Goal: Task Accomplishment & Management: Manage account settings

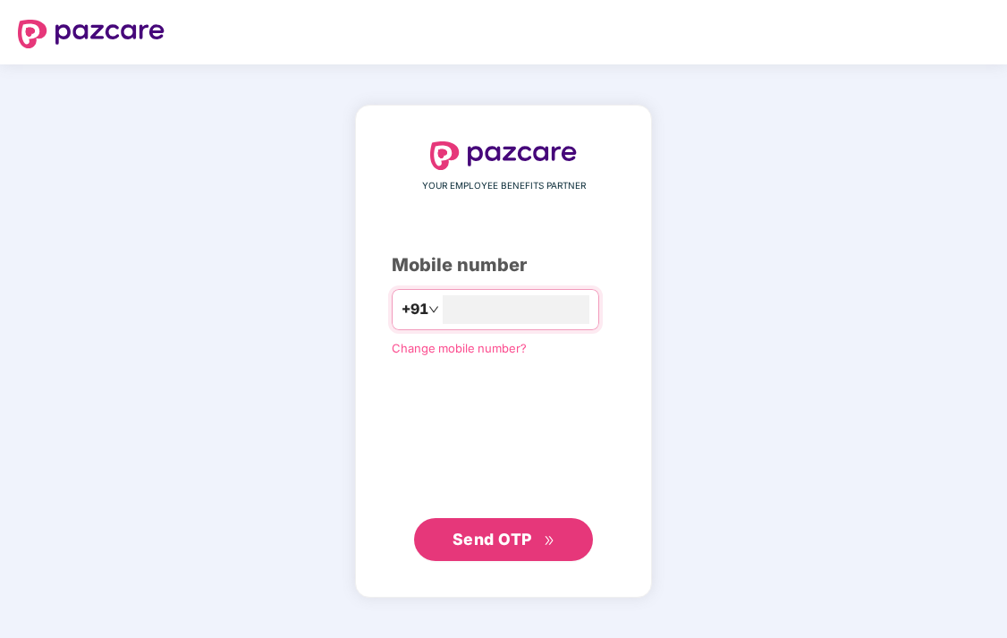
type input "**********"
click at [509, 545] on span "Send OTP" at bounding box center [492, 537] width 80 height 19
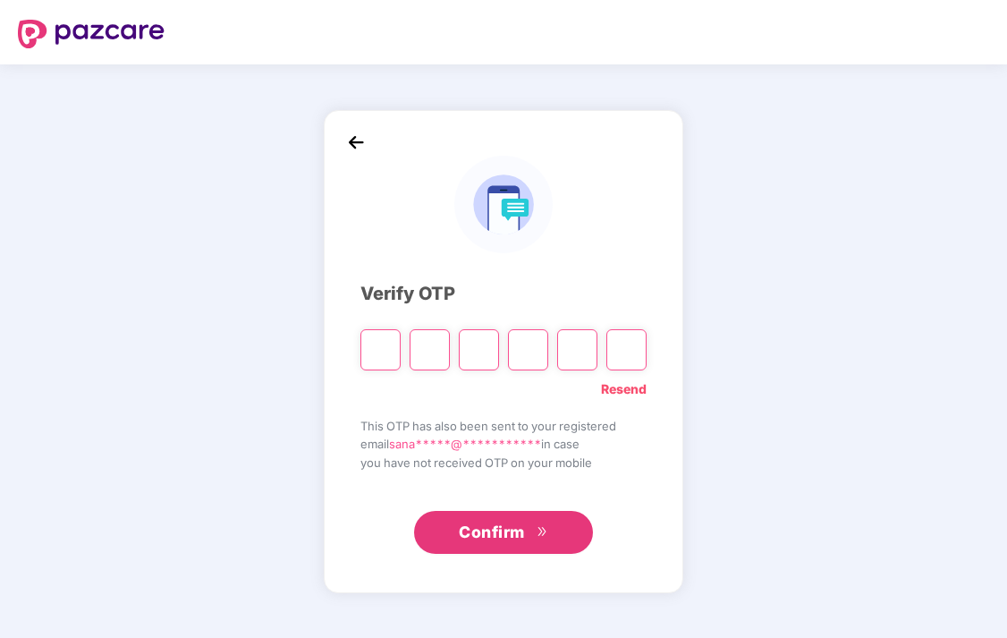
type input "*"
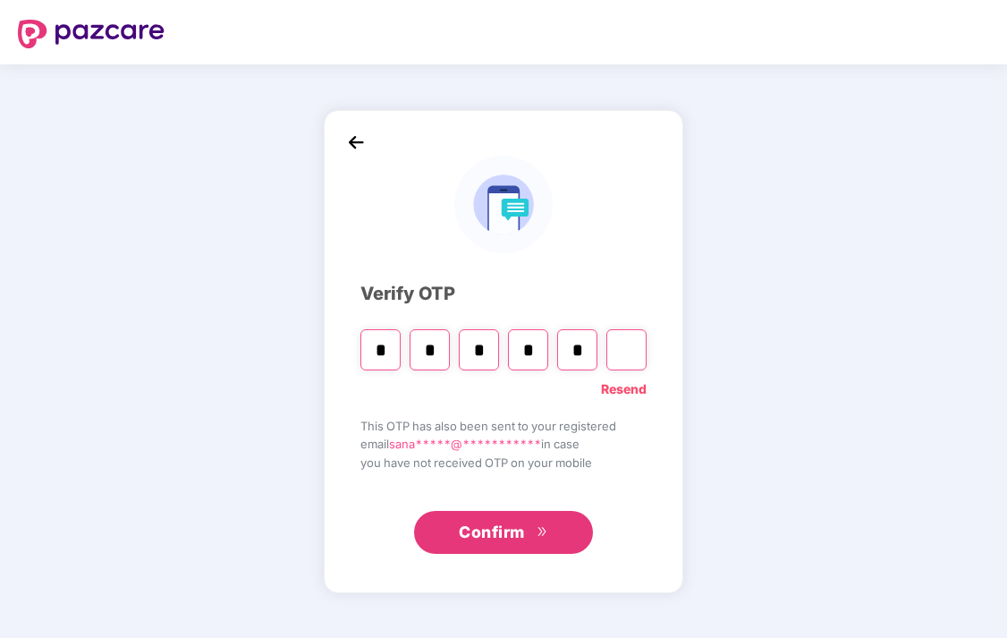
type input "*"
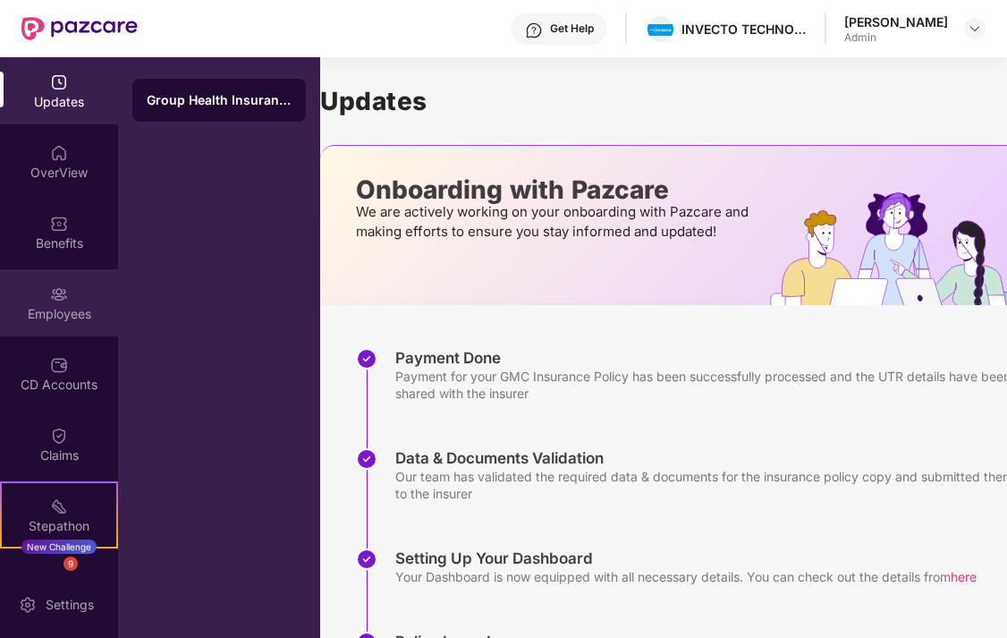
click at [53, 314] on div "Employees" at bounding box center [59, 314] width 118 height 18
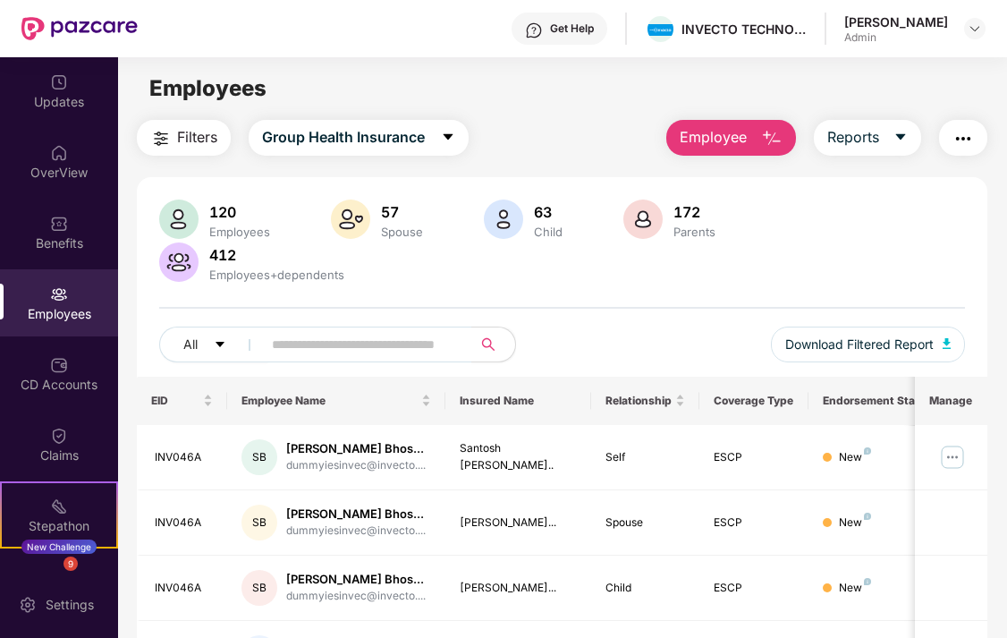
click at [772, 140] on img "button" at bounding box center [771, 138] width 21 height 21
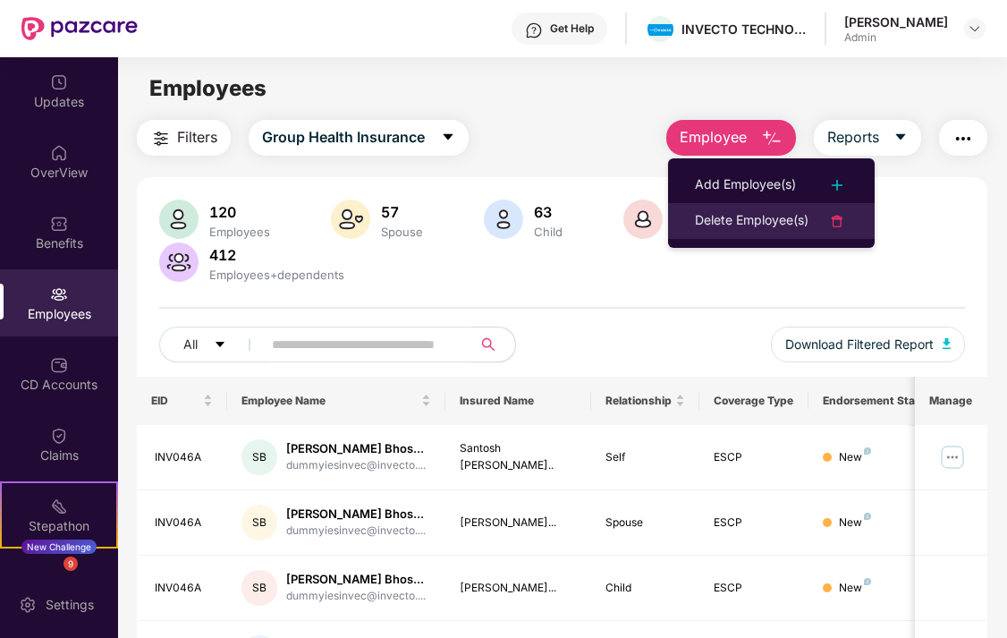
click at [736, 226] on div "Delete Employee(s)" at bounding box center [752, 220] width 114 height 21
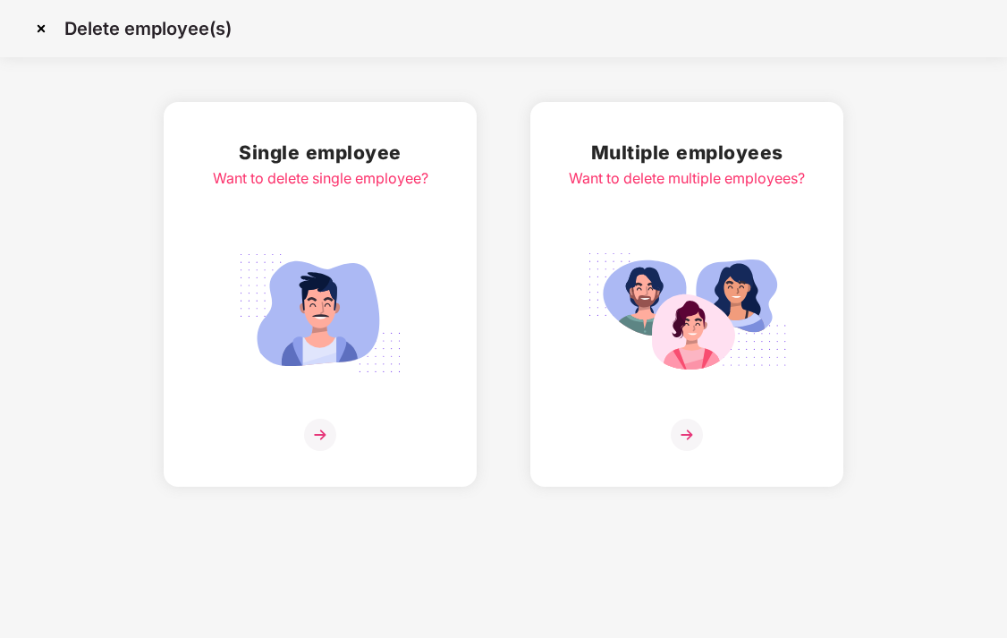
click at [317, 419] on img at bounding box center [320, 434] width 32 height 32
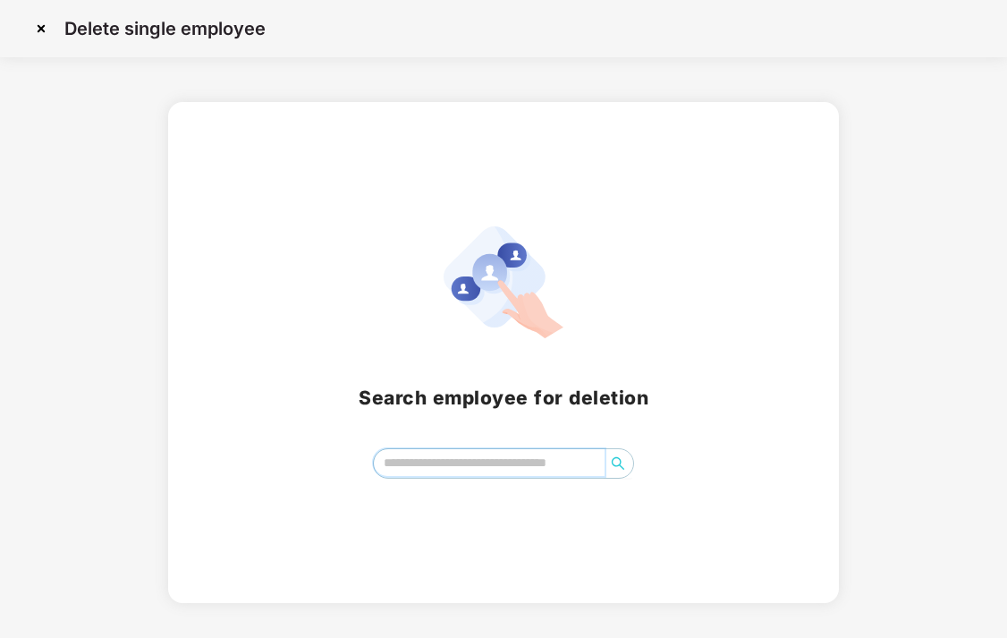
click at [486, 456] on input "search" at bounding box center [490, 462] width 232 height 27
type input "***"
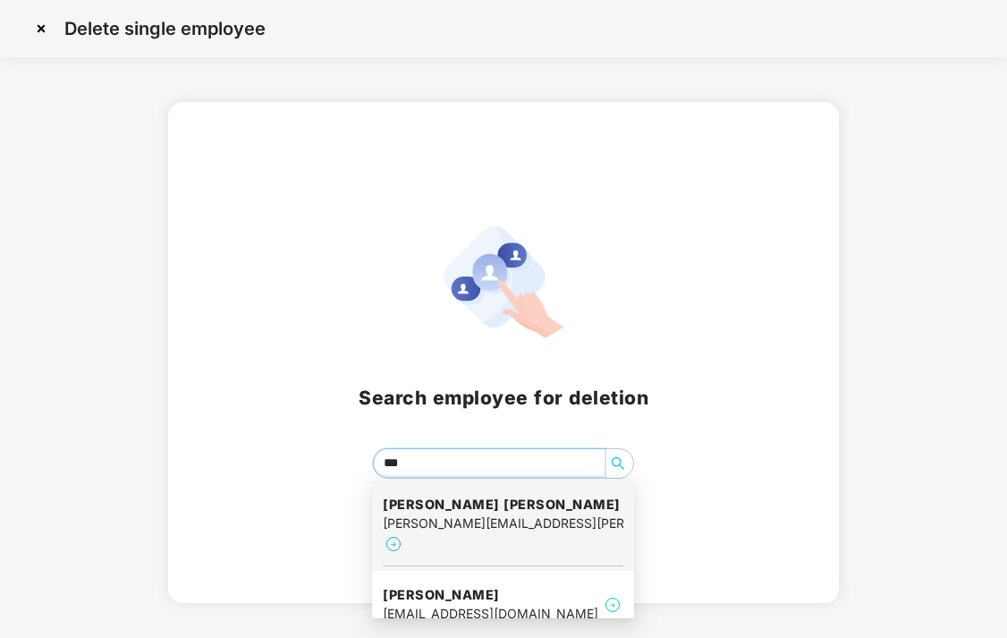
click at [469, 492] on div "Shubhangi Rameshwar sonone shubhangi.sonone@invecto.com" at bounding box center [503, 525] width 241 height 81
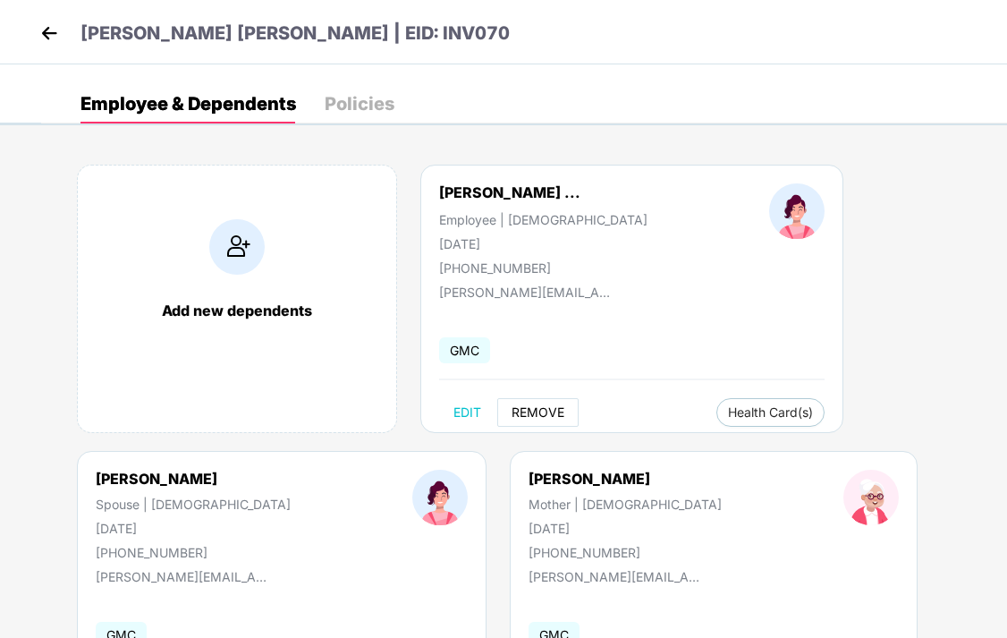
click at [553, 415] on span "REMOVE" at bounding box center [537, 412] width 53 height 14
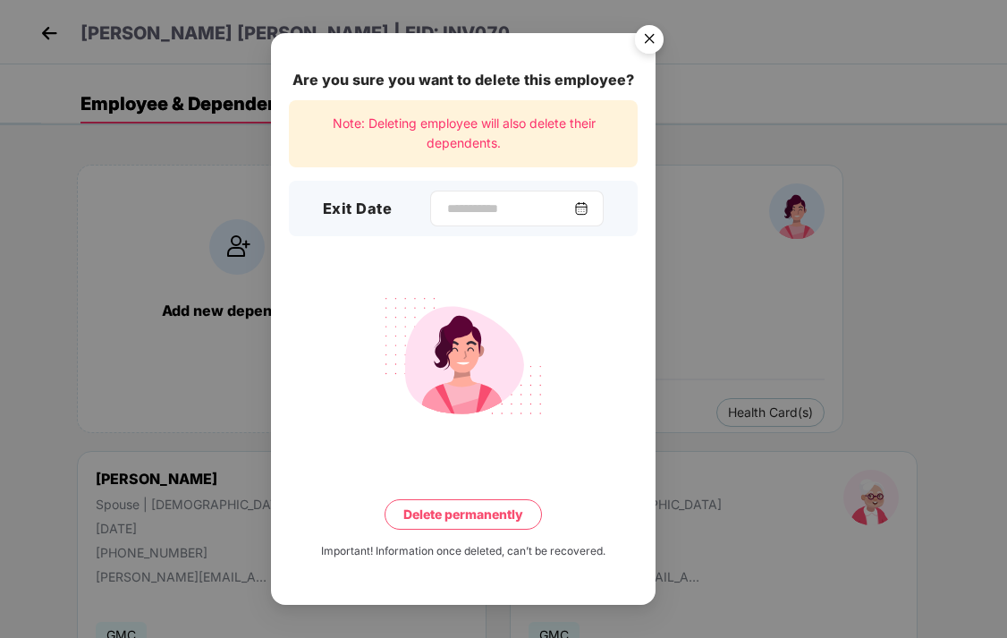
click at [586, 214] on img at bounding box center [581, 208] width 14 height 14
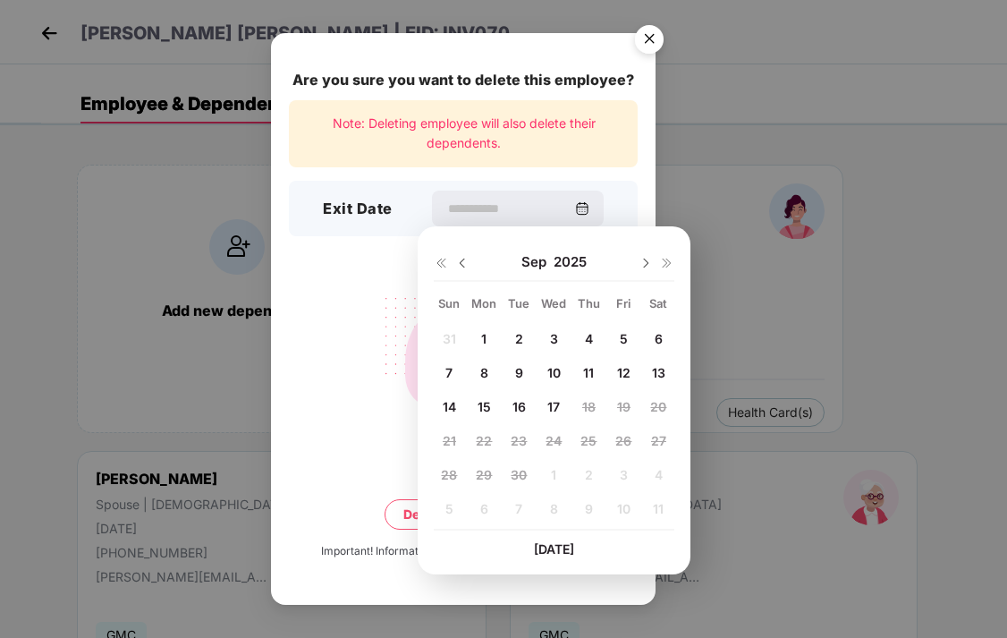
click at [554, 406] on span "17" at bounding box center [553, 406] width 13 height 15
type input "**********"
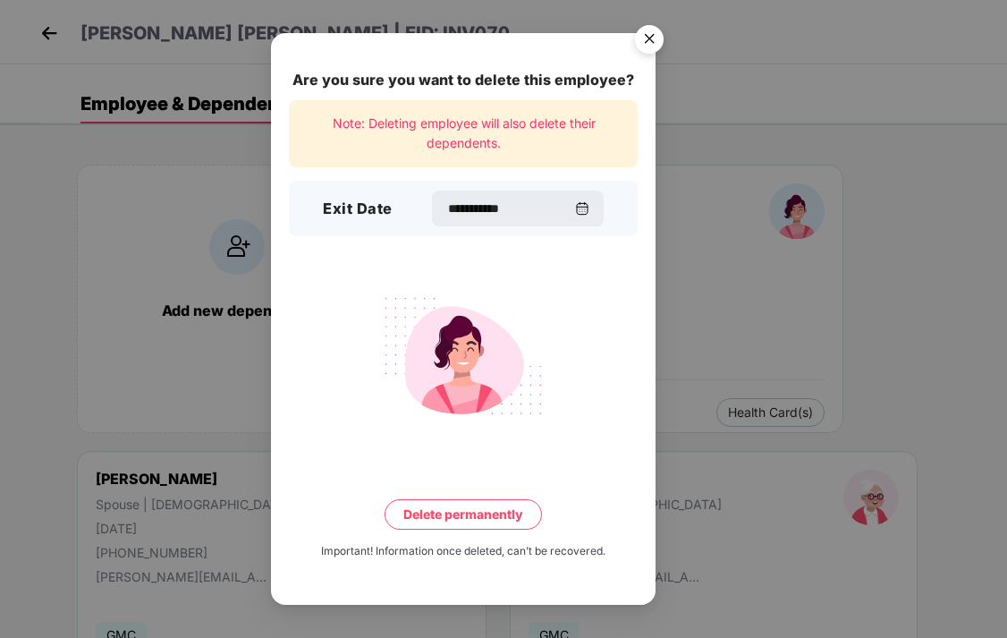
click at [494, 512] on button "Delete permanently" at bounding box center [462, 514] width 157 height 30
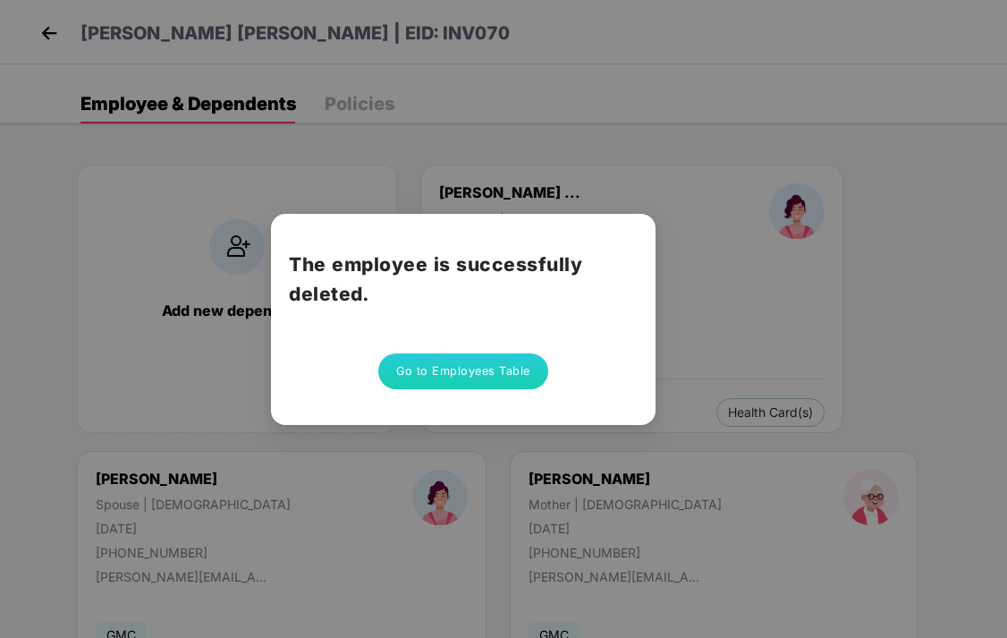
click at [720, 297] on div "The employee is successfully deleted. Go to Employees Table" at bounding box center [503, 319] width 1007 height 638
click at [925, 251] on div "The employee is successfully deleted. Go to Employees Table" at bounding box center [503, 319] width 1007 height 638
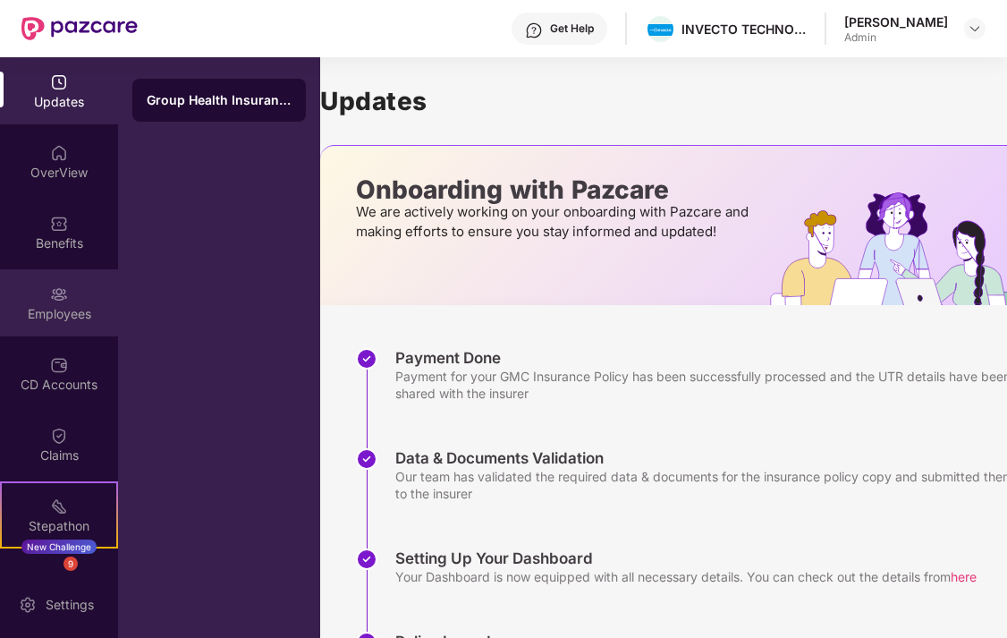
click at [55, 309] on div "Employees" at bounding box center [59, 314] width 118 height 18
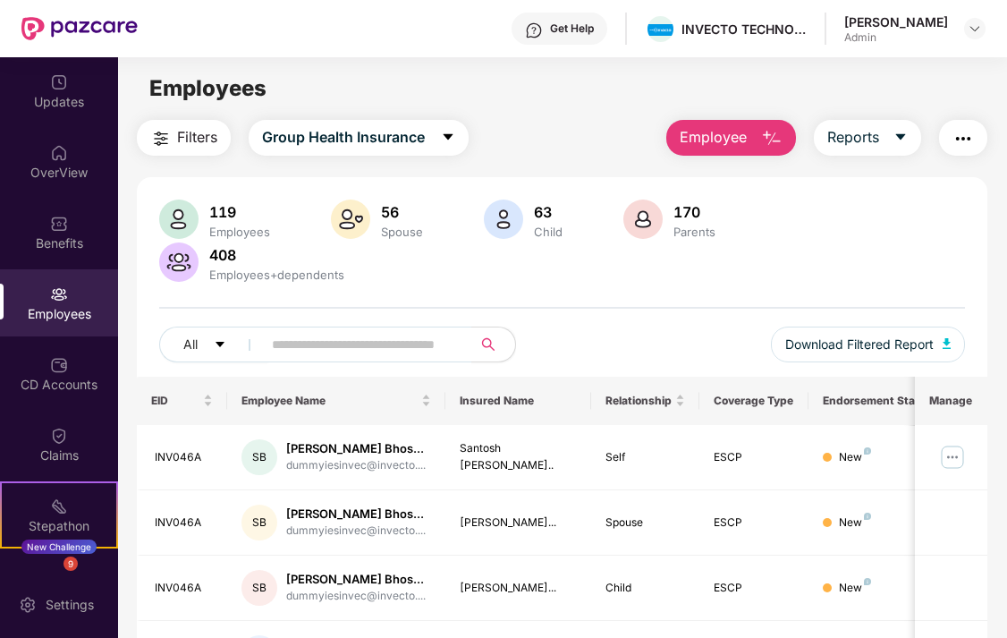
click at [719, 141] on span "Employee" at bounding box center [713, 137] width 67 height 22
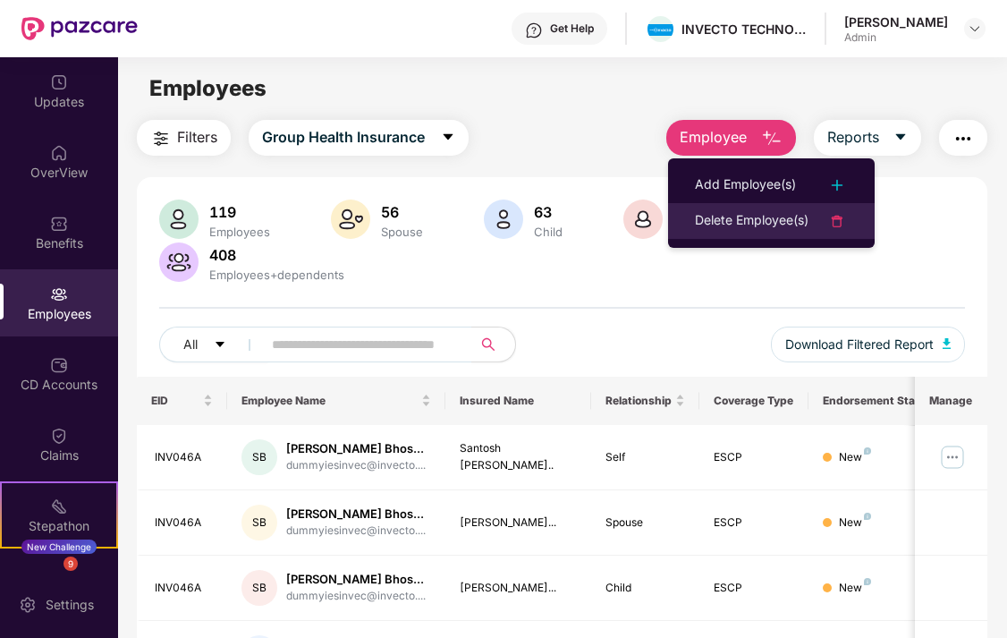
click at [724, 220] on div "Delete Employee(s)" at bounding box center [752, 220] width 114 height 21
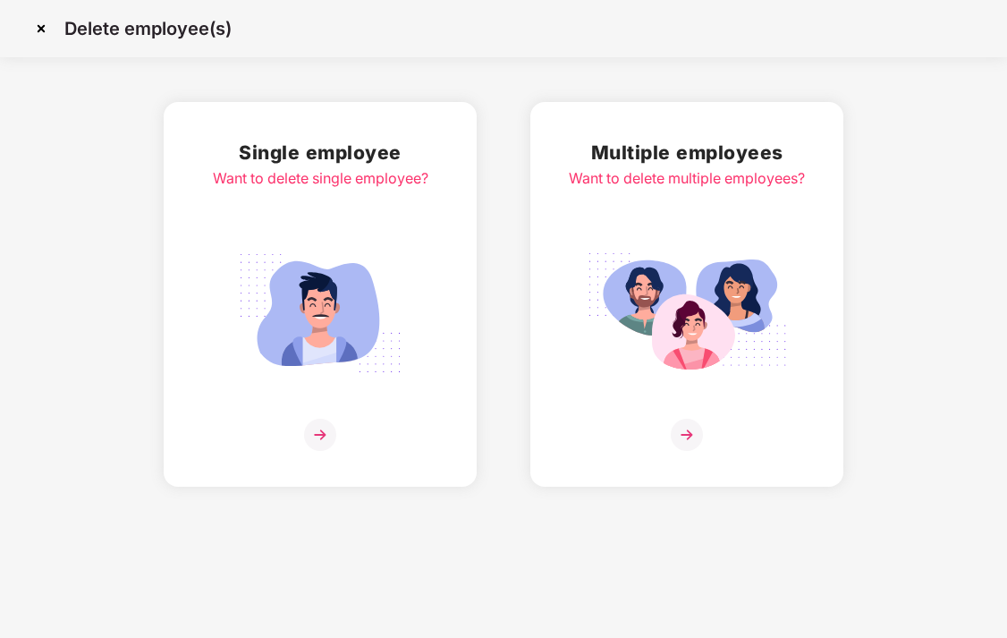
click at [325, 434] on img at bounding box center [320, 434] width 32 height 32
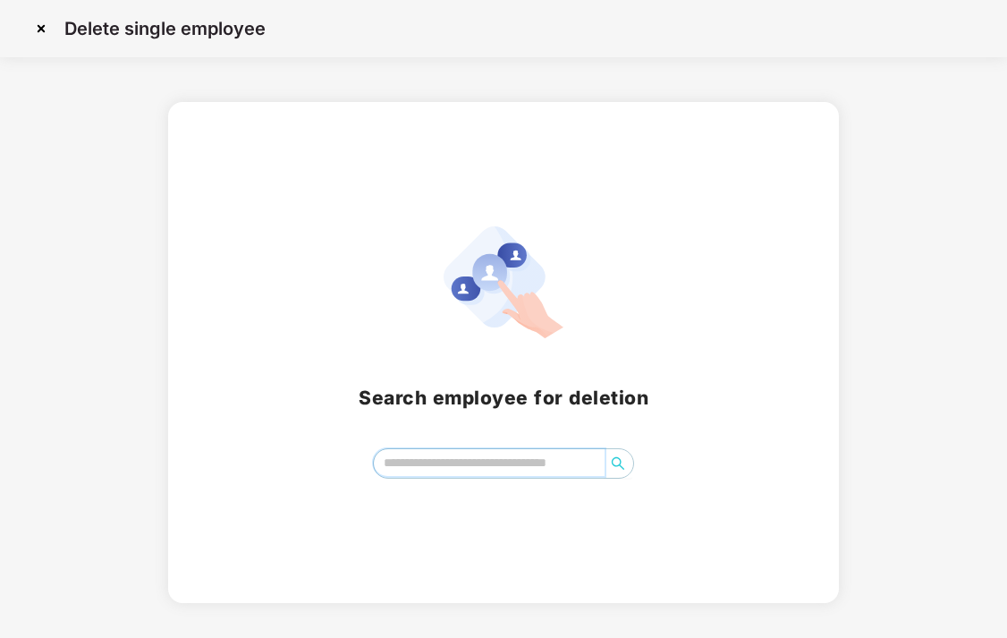
click at [420, 467] on input "search" at bounding box center [490, 462] width 232 height 27
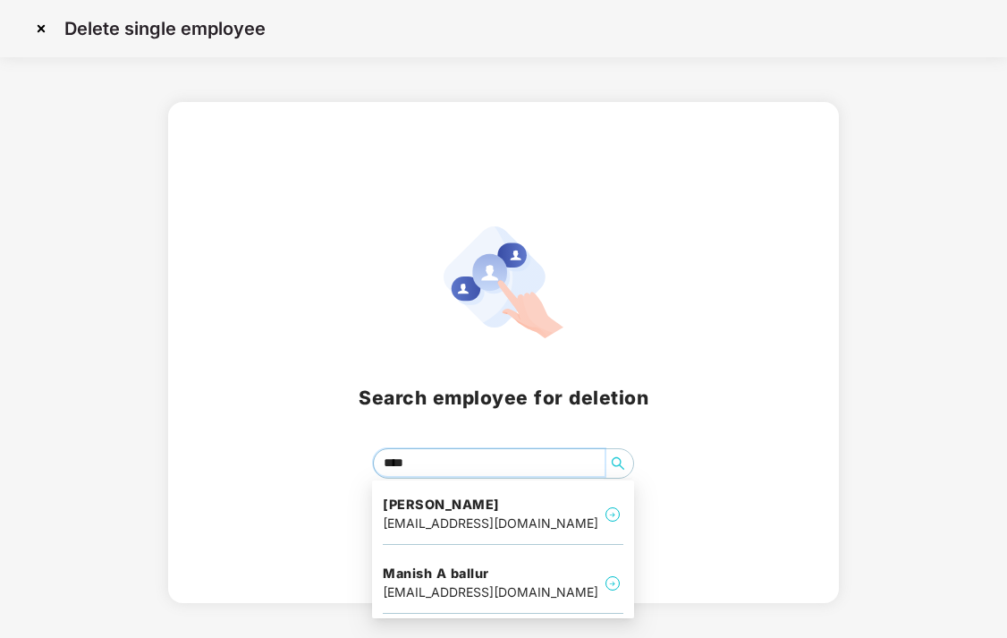
type input "*****"
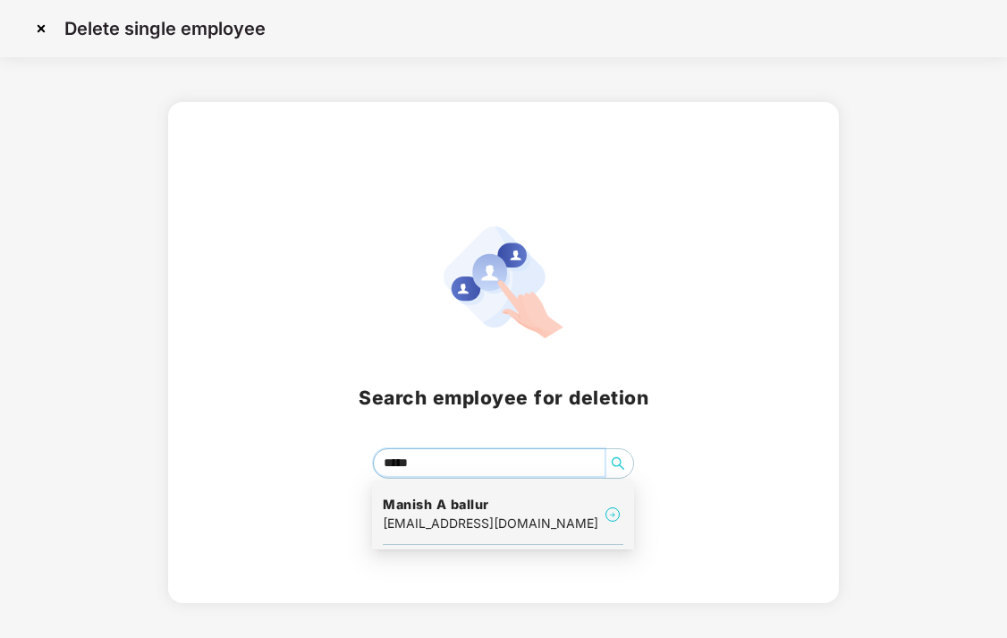
click at [410, 525] on div "manish.ballur@invecto.com" at bounding box center [490, 523] width 215 height 20
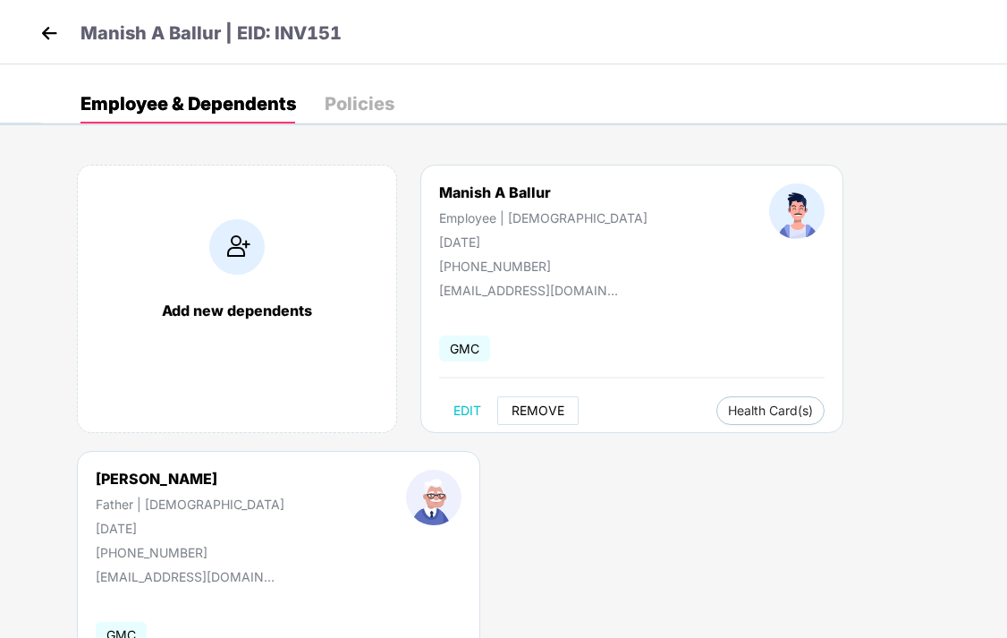
click at [534, 411] on span "REMOVE" at bounding box center [537, 410] width 53 height 14
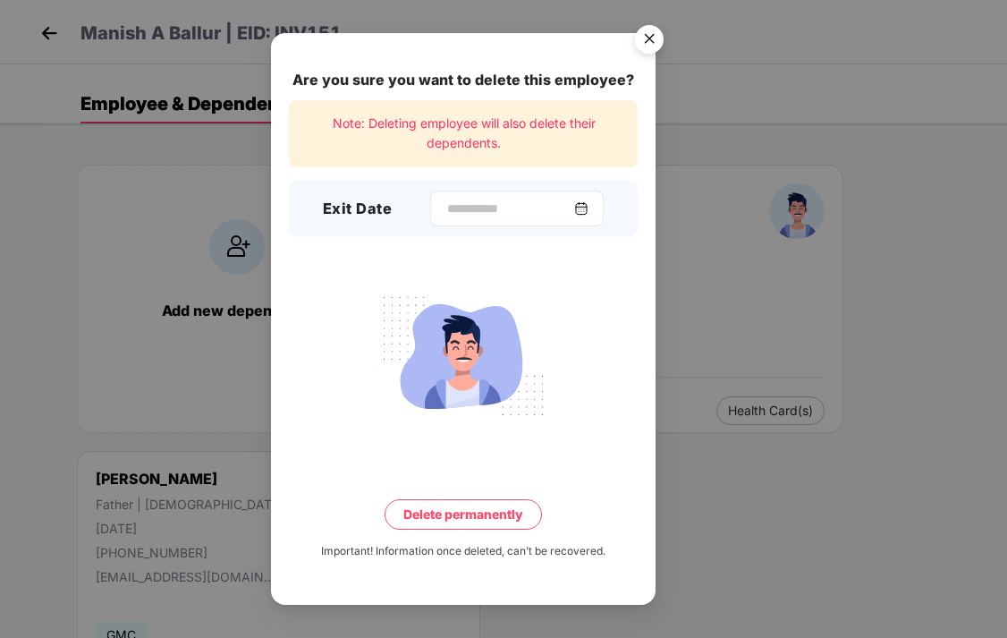
click at [582, 207] on img at bounding box center [581, 208] width 14 height 14
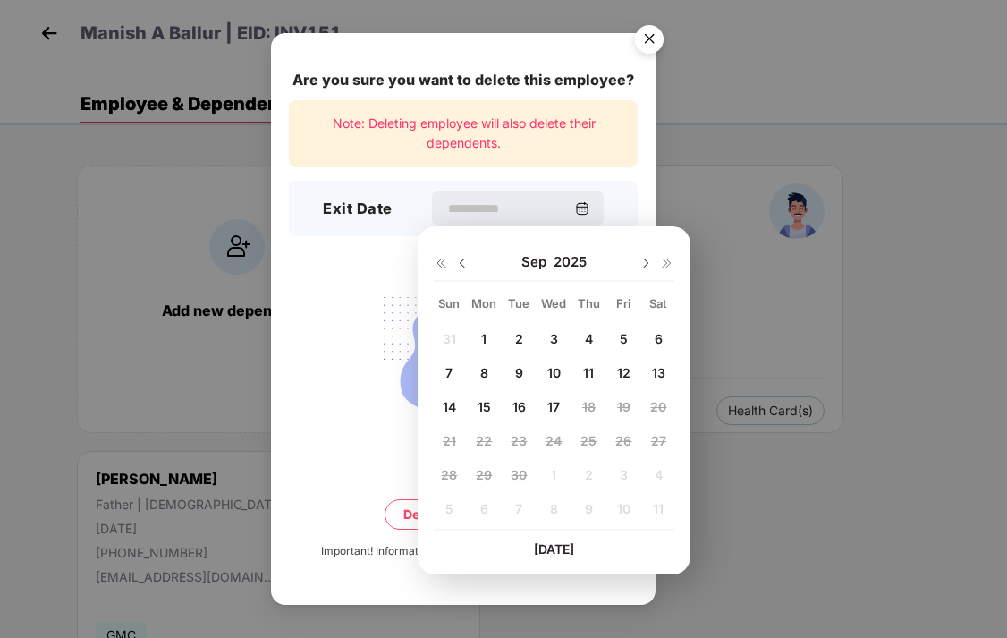
click at [467, 265] on img at bounding box center [462, 263] width 14 height 14
click at [449, 474] on span "24" at bounding box center [449, 474] width 16 height 15
type input "**********"
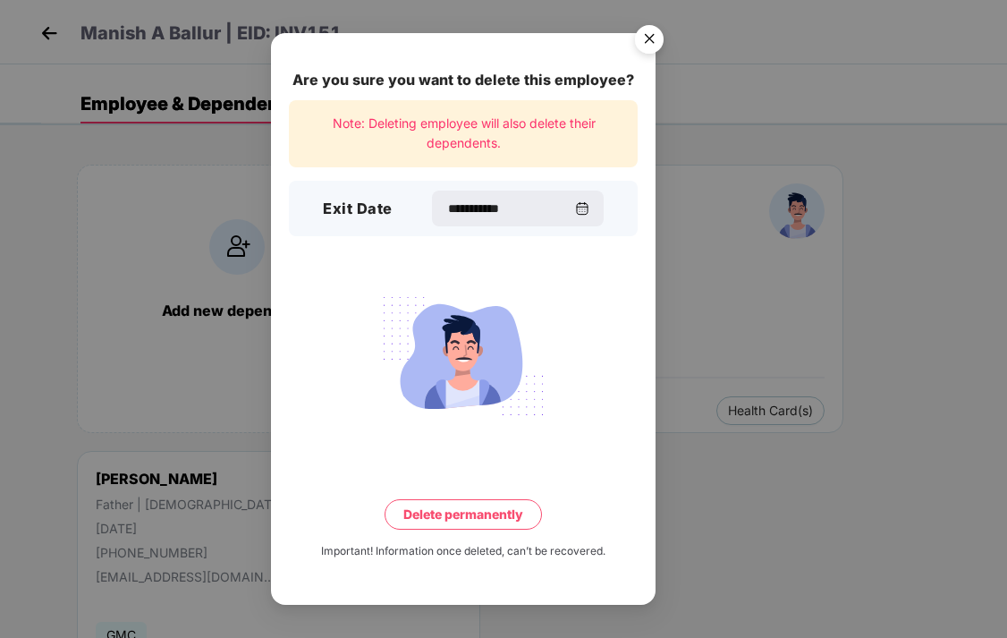
click at [474, 509] on button "Delete permanently" at bounding box center [462, 514] width 157 height 30
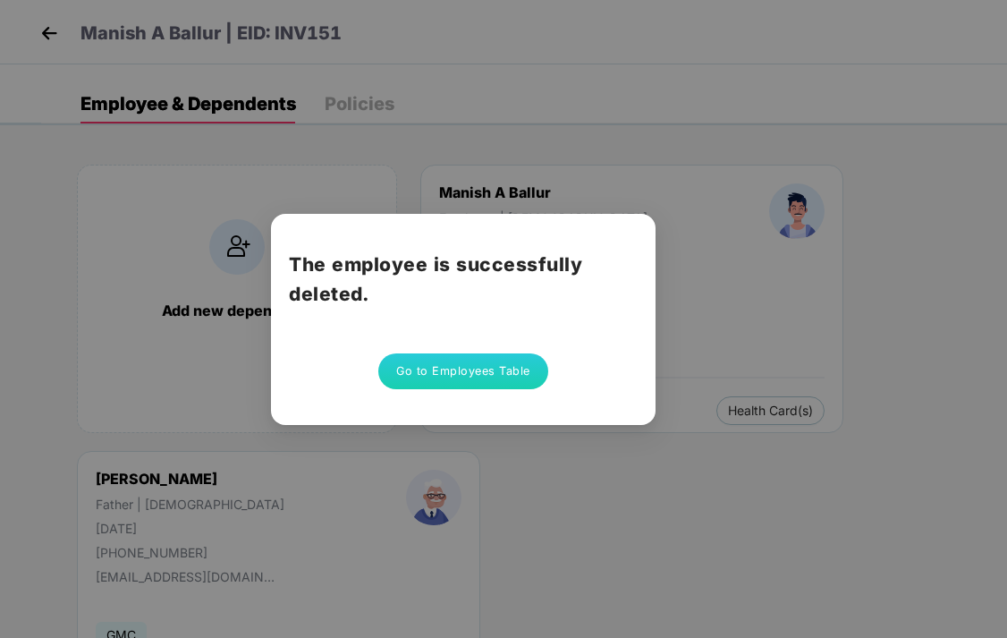
click at [764, 334] on div "The employee is successfully deleted. Go to Employees Table" at bounding box center [503, 319] width 1007 height 638
click at [496, 379] on button "Go to Employees Table" at bounding box center [463, 371] width 170 height 36
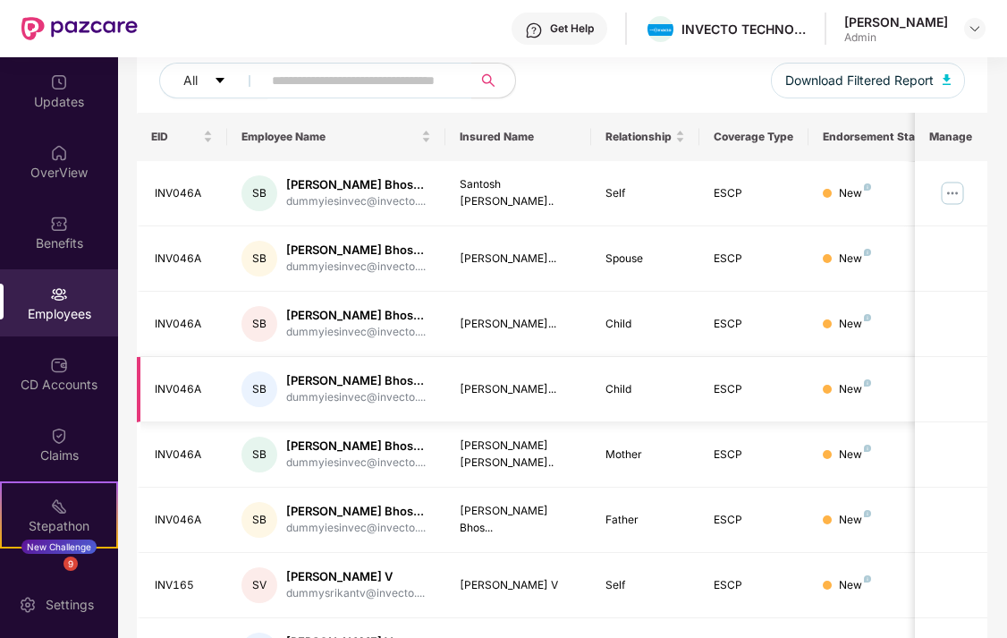
scroll to position [259, 0]
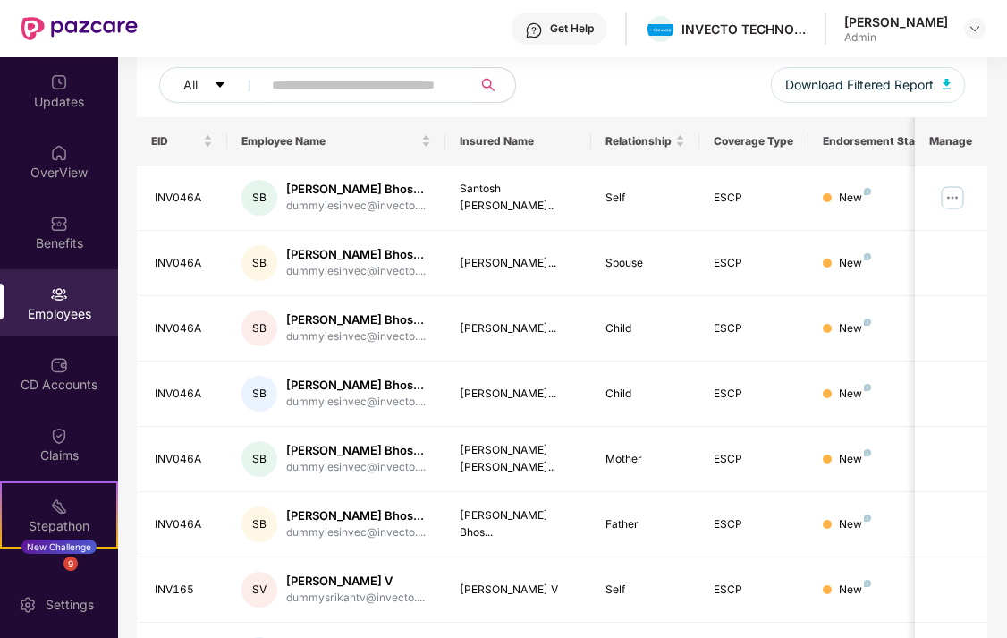
click at [391, 96] on input "text" at bounding box center [360, 85] width 176 height 27
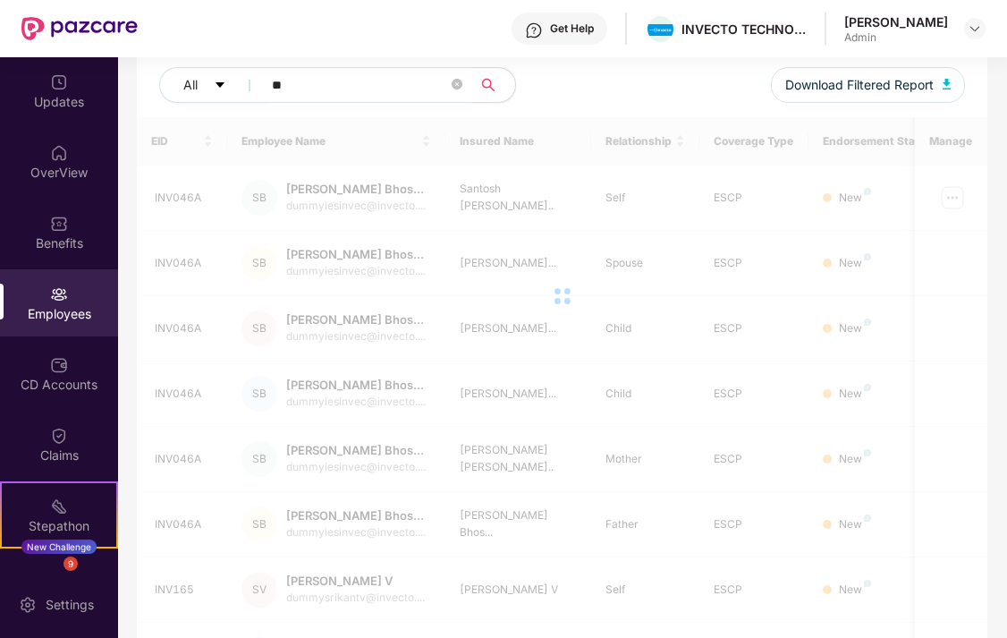
scroll to position [149, 0]
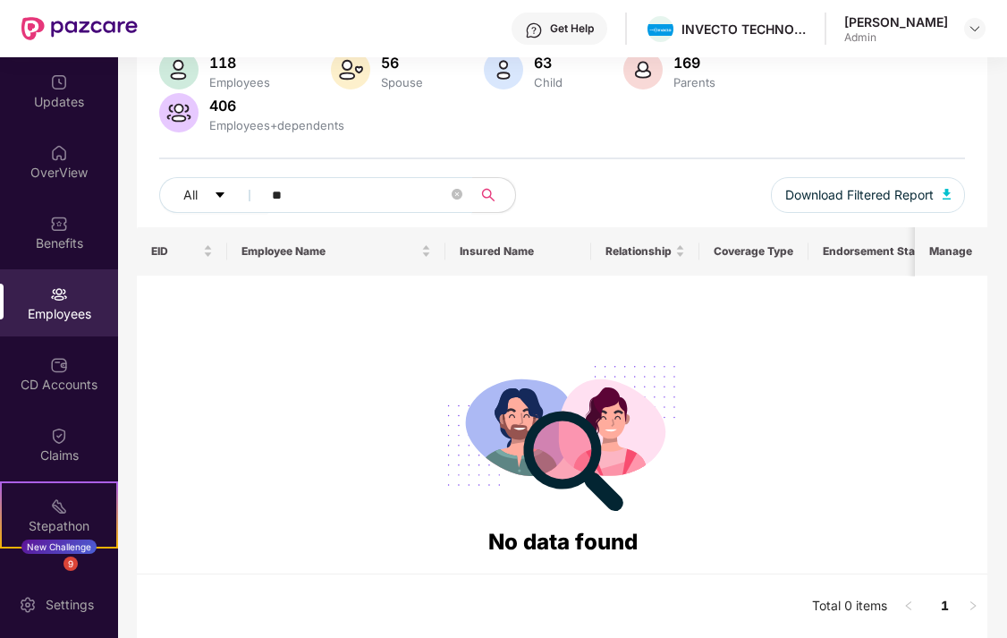
type input "**"
click at [55, 289] on img at bounding box center [59, 294] width 18 height 18
click at [83, 312] on div "Employees" at bounding box center [59, 314] width 118 height 18
click at [46, 305] on div "Employees" at bounding box center [59, 314] width 118 height 18
click at [475, 192] on span "search" at bounding box center [488, 195] width 35 height 14
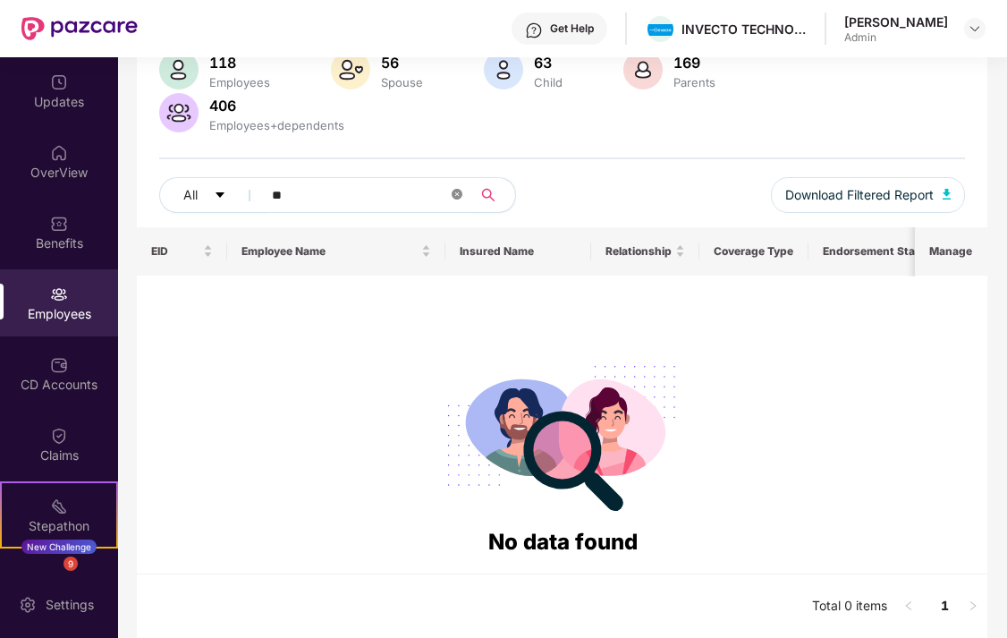
click at [458, 190] on icon "close-circle" at bounding box center [457, 194] width 11 height 11
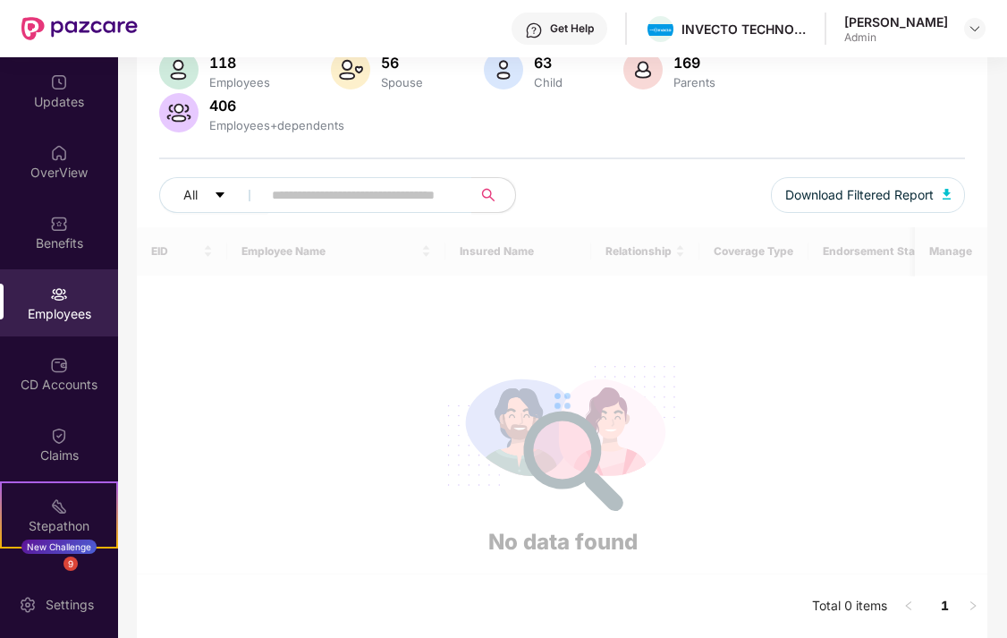
click at [58, 307] on div "Employees" at bounding box center [59, 314] width 118 height 18
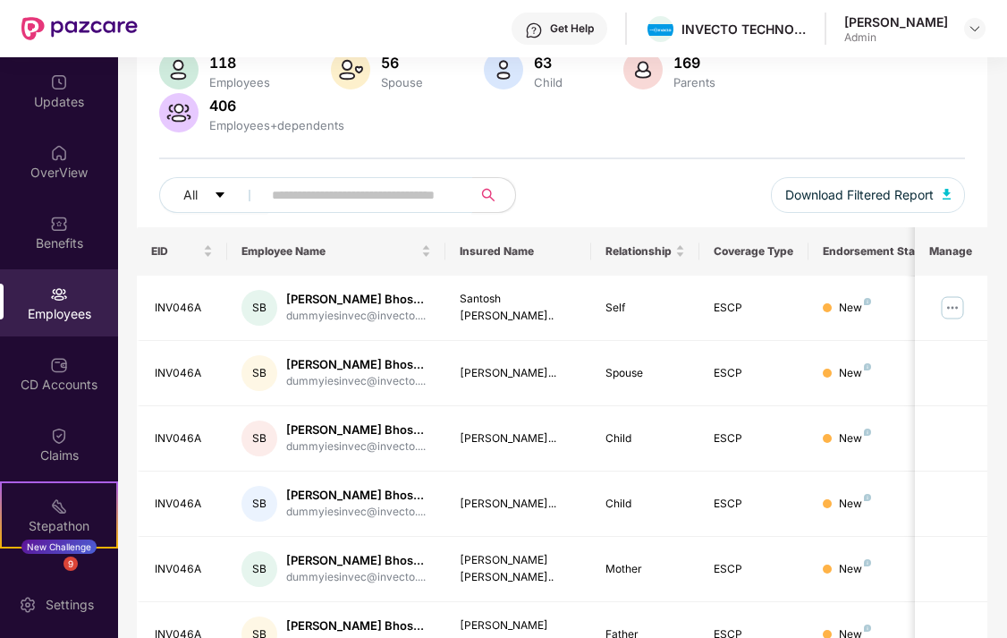
click at [371, 205] on input "text" at bounding box center [360, 195] width 176 height 27
click at [55, 306] on div "Employees" at bounding box center [59, 314] width 118 height 18
click at [351, 193] on input "text" at bounding box center [360, 195] width 176 height 27
click at [356, 192] on input "text" at bounding box center [360, 195] width 176 height 27
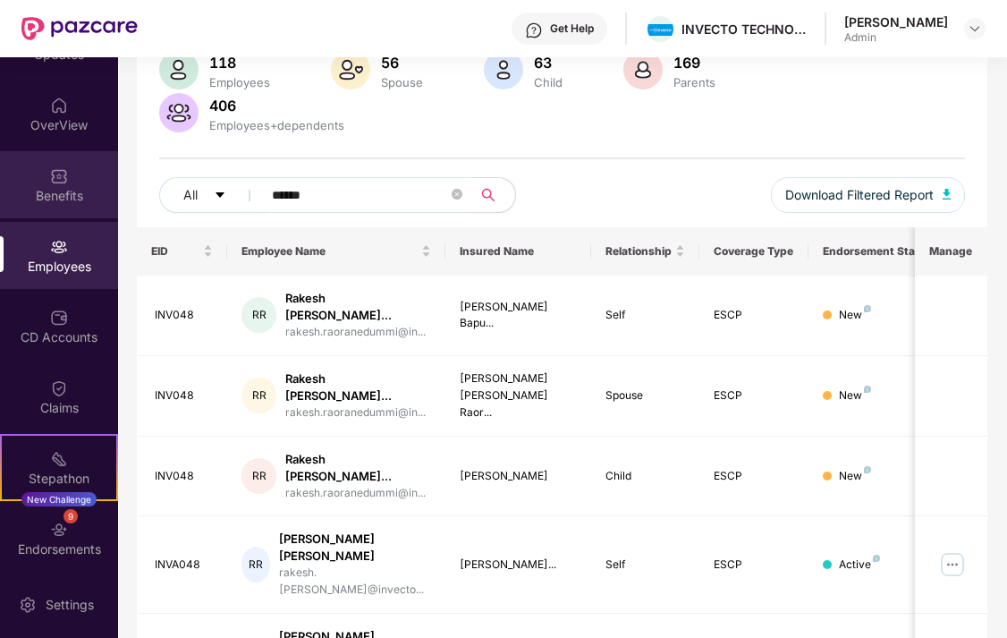
scroll to position [0, 0]
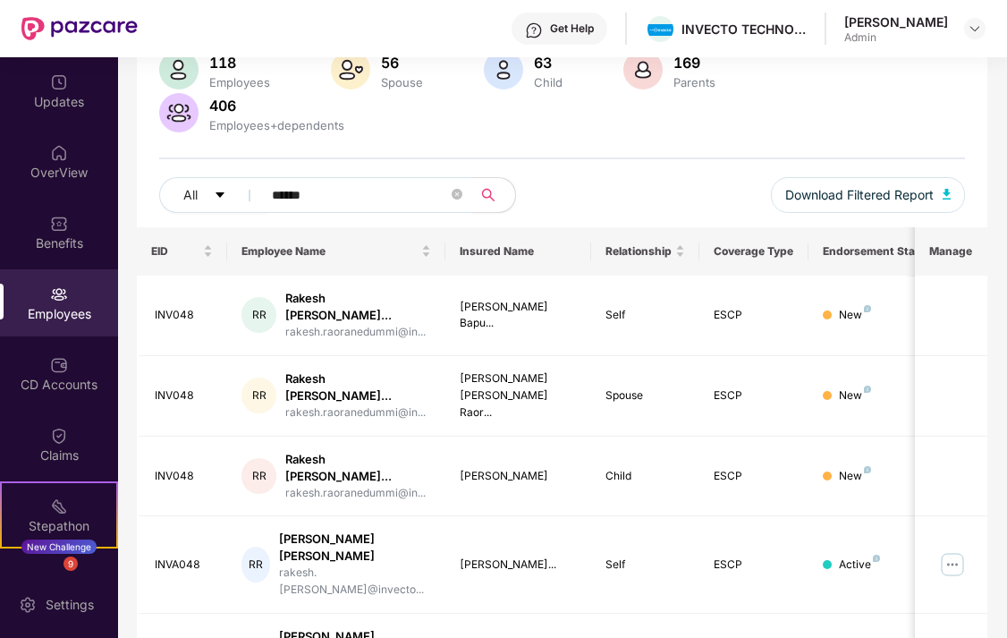
type input "******"
click at [62, 300] on img at bounding box center [59, 294] width 18 height 18
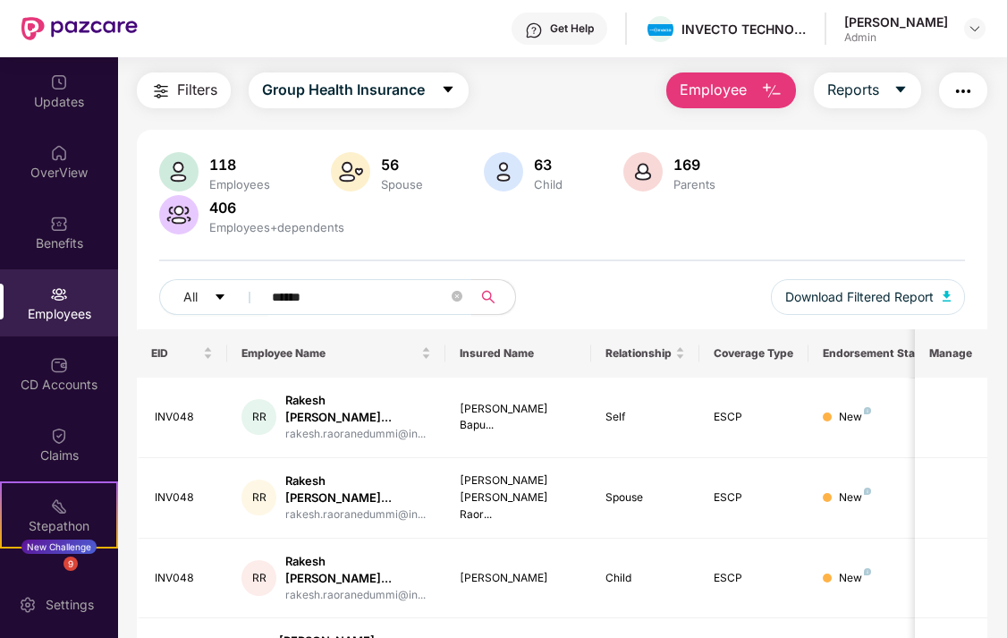
scroll to position [42, 0]
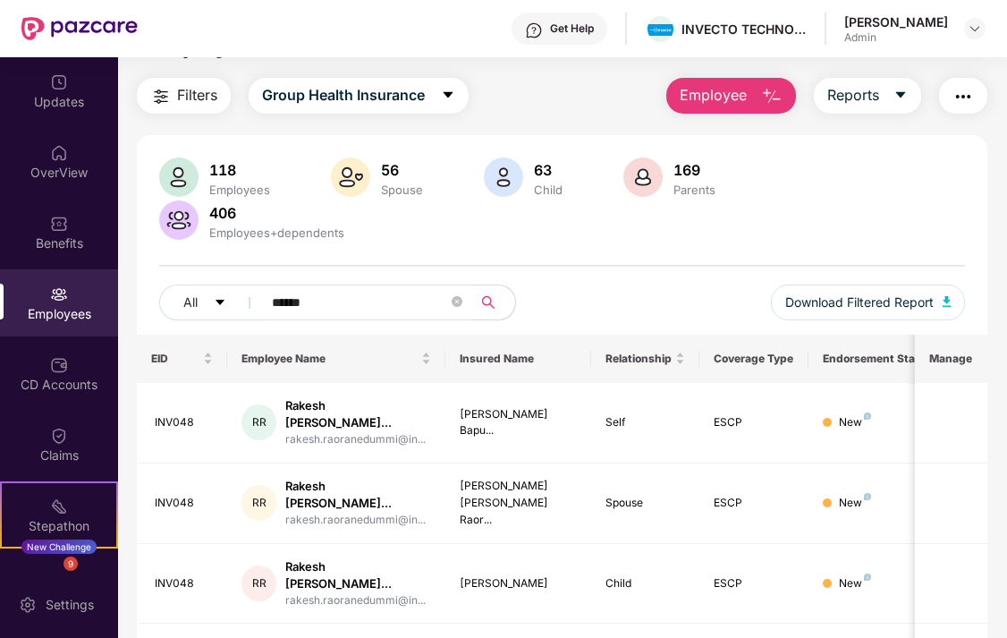
click at [755, 98] on button "Employee" at bounding box center [731, 96] width 130 height 36
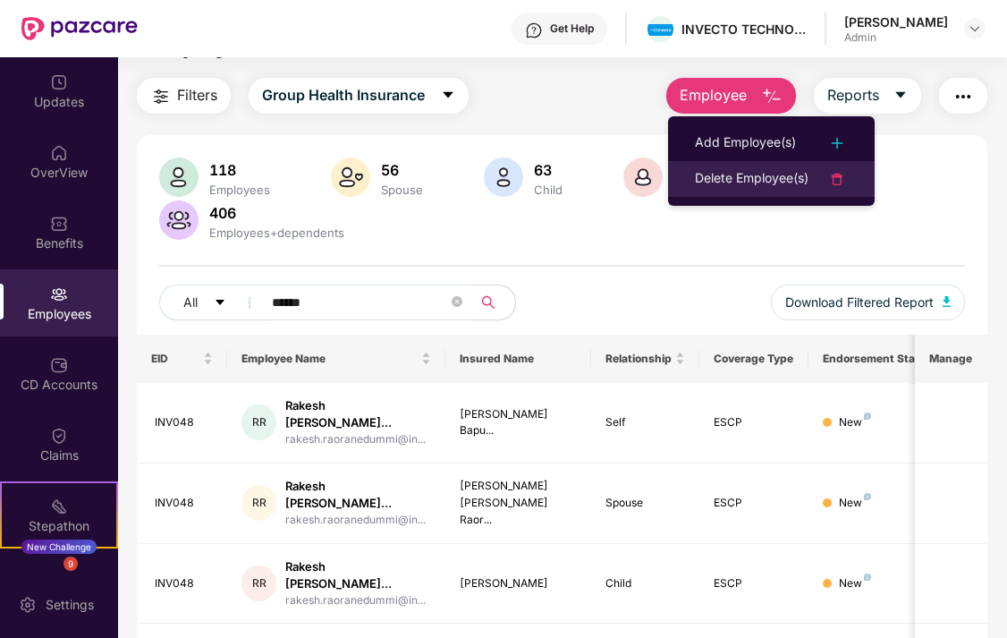
click at [717, 173] on div "Delete Employee(s)" at bounding box center [752, 178] width 114 height 21
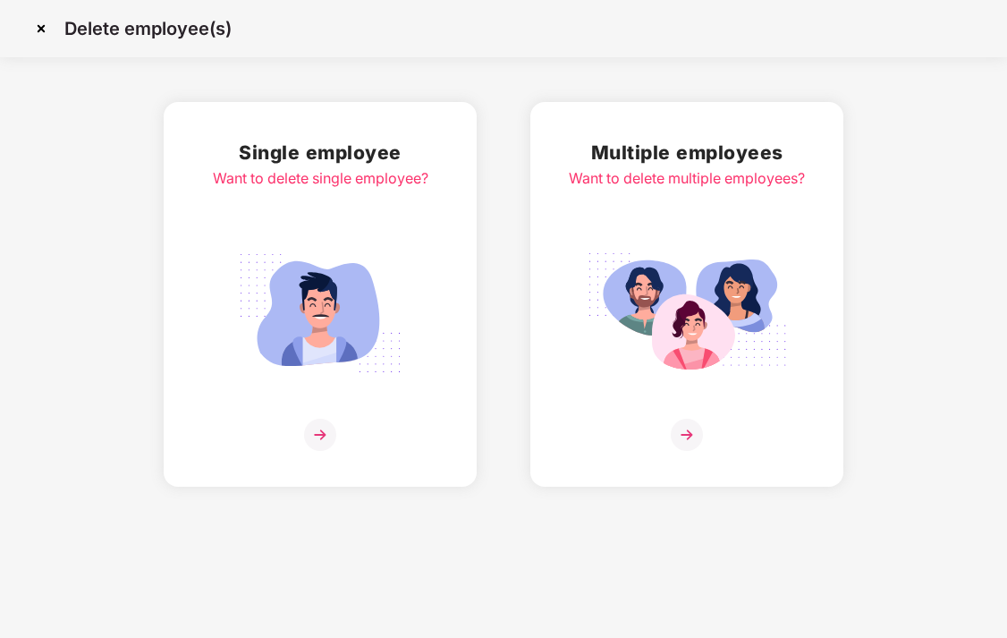
click at [346, 415] on div "Single employee Want to delete single employee?" at bounding box center [320, 294] width 215 height 313
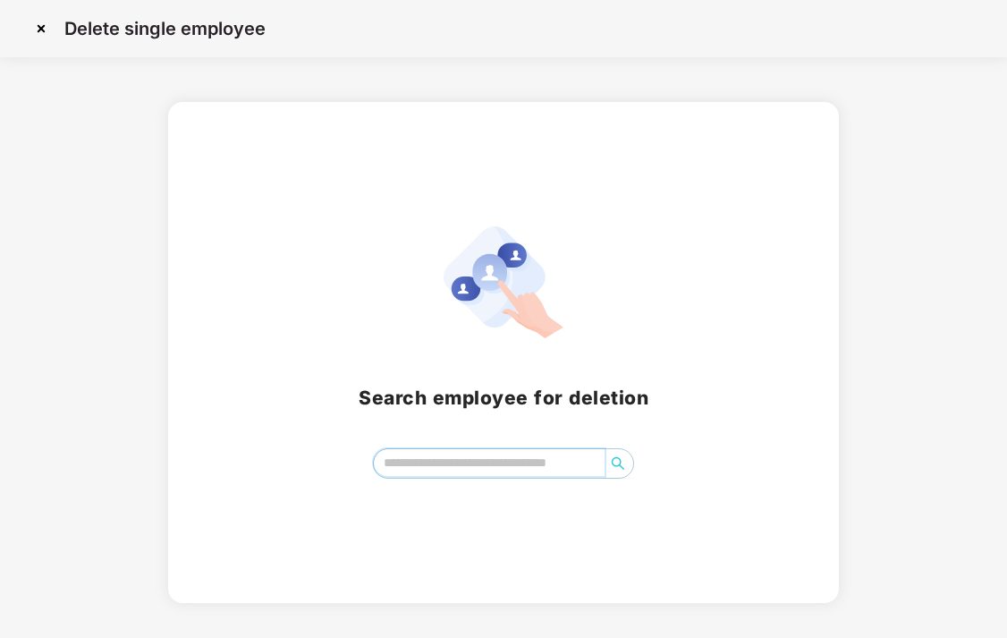
click at [469, 454] on input "search" at bounding box center [490, 462] width 232 height 27
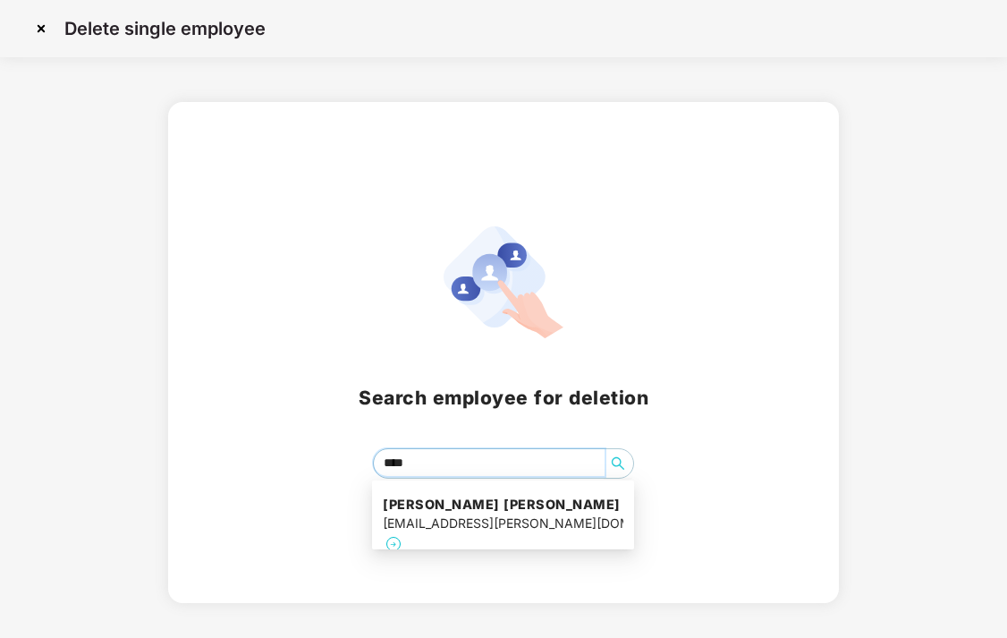
type input "*****"
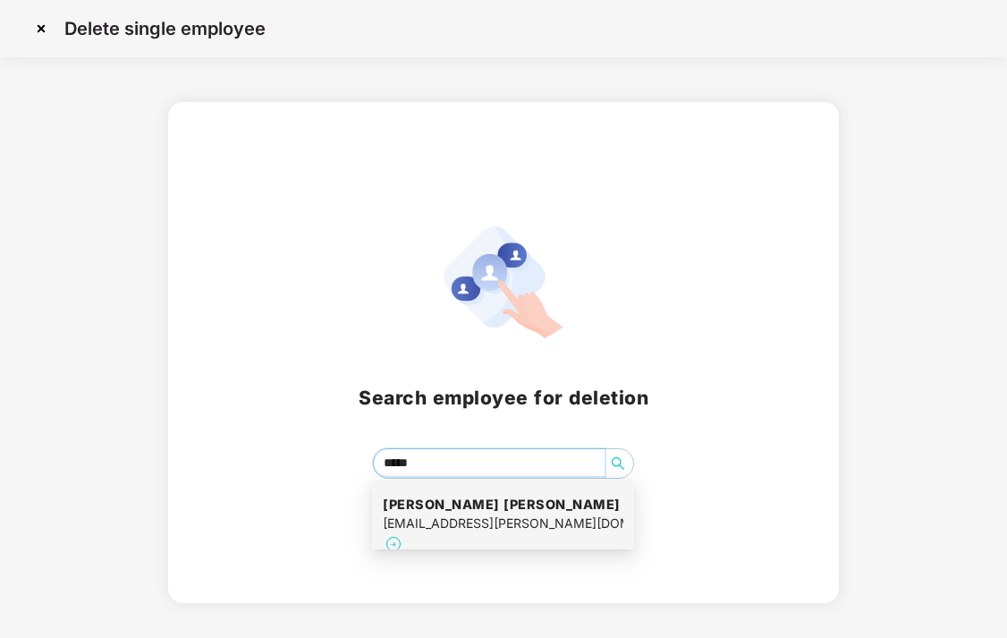
click at [476, 544] on div "Rakesh Bapurao raorane rakesh.raorane@invecto.com" at bounding box center [503, 525] width 241 height 81
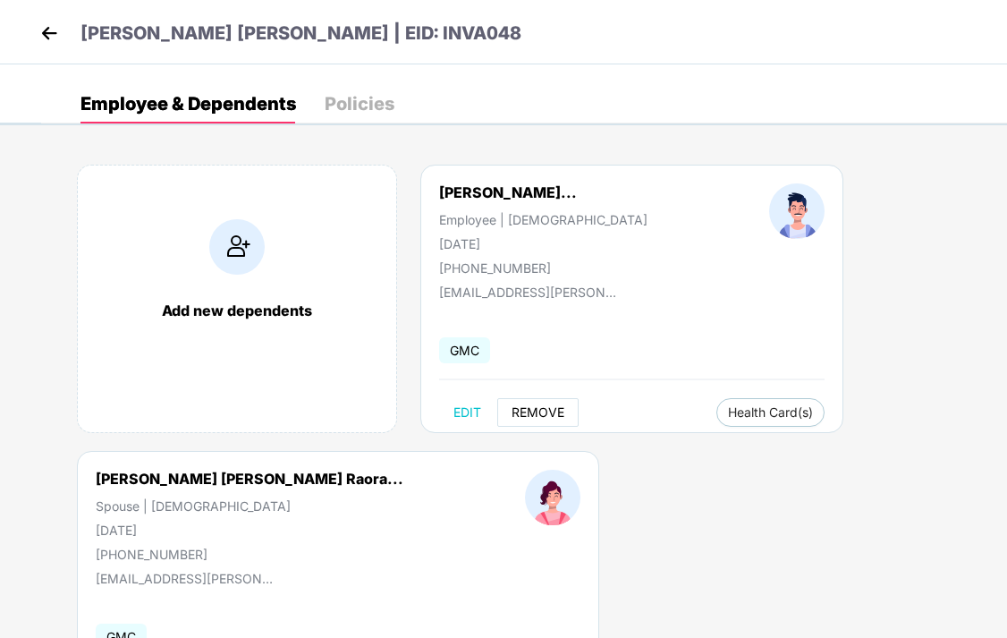
click at [542, 406] on span "REMOVE" at bounding box center [537, 412] width 53 height 14
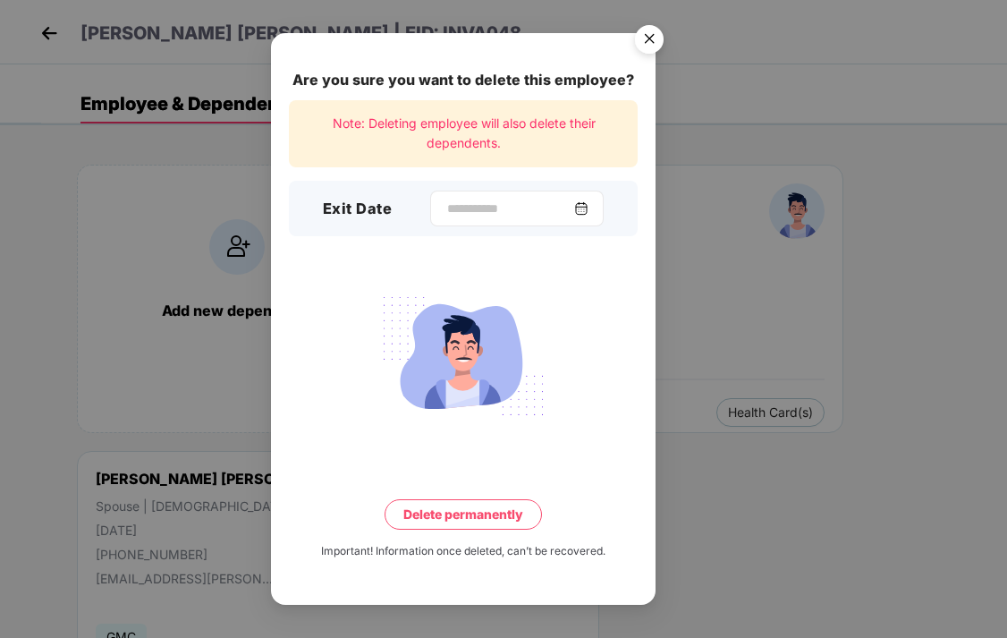
click at [594, 207] on div at bounding box center [516, 208] width 173 height 36
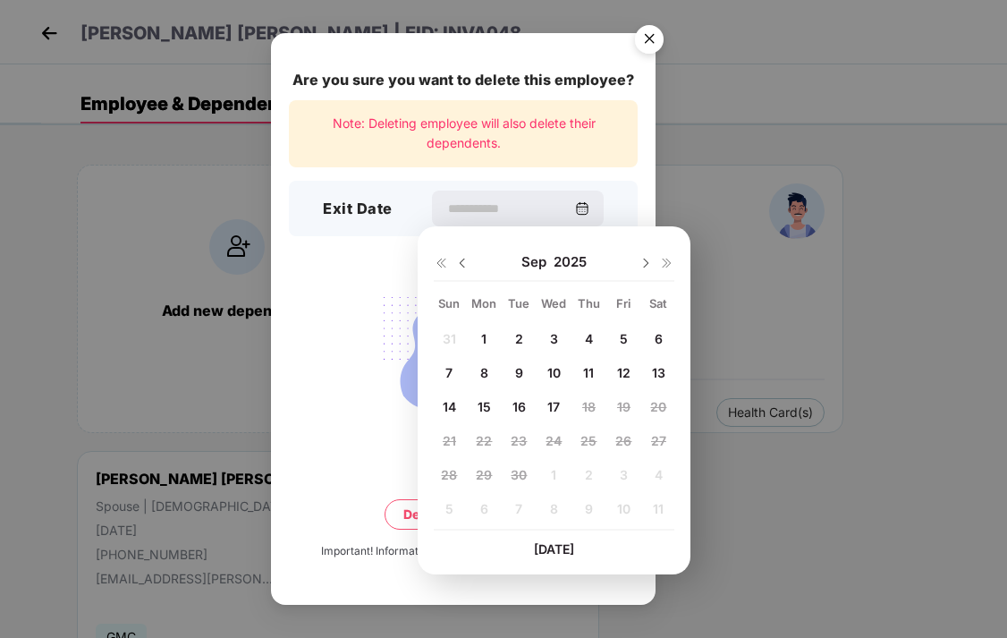
click at [615, 366] on div "12" at bounding box center [623, 372] width 27 height 27
type input "**********"
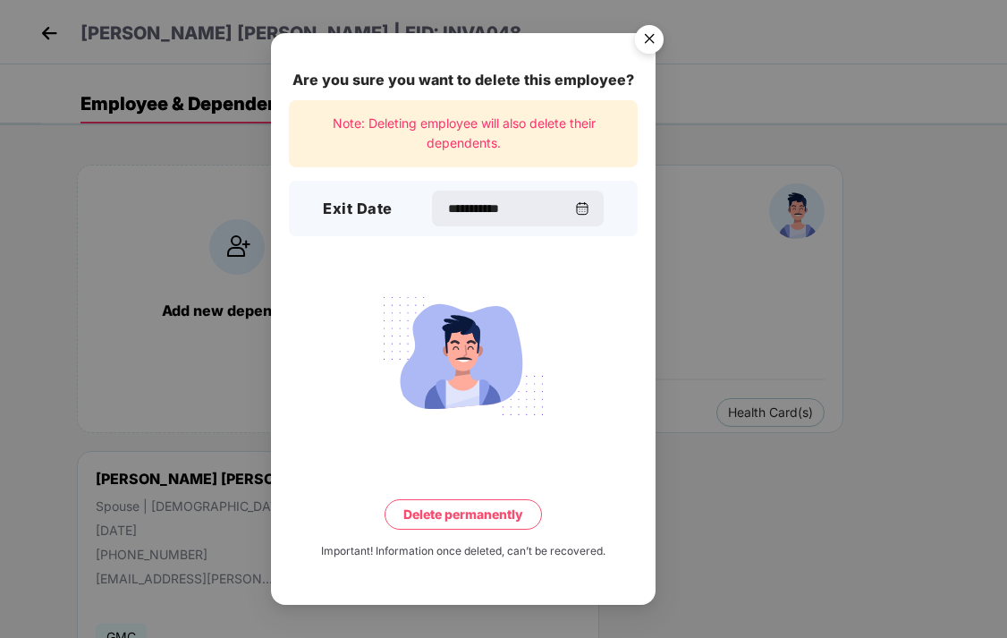
click at [461, 514] on button "Delete permanently" at bounding box center [462, 514] width 157 height 30
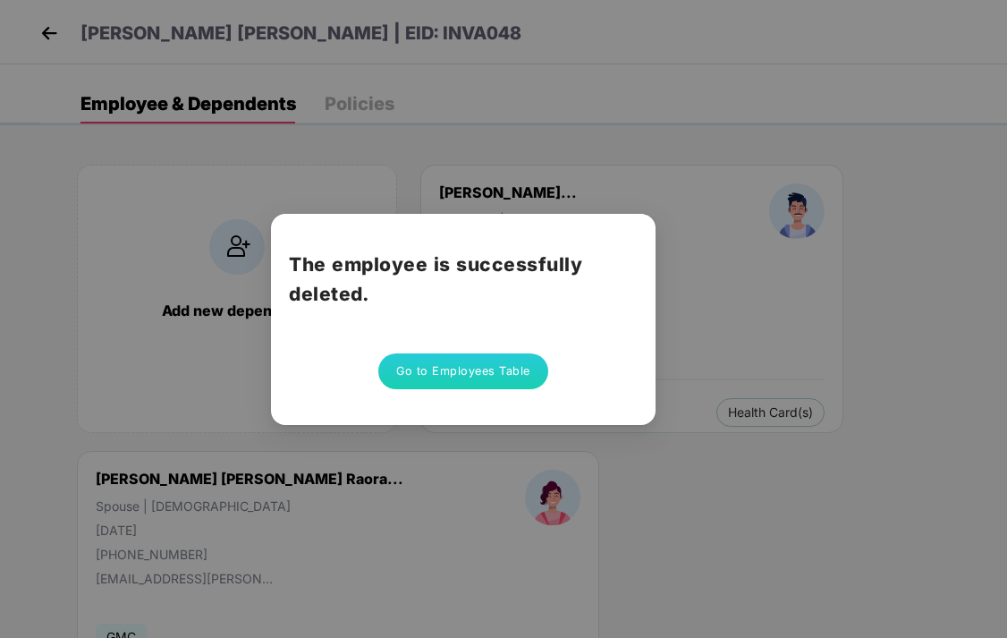
click at [46, 30] on div "The employee is successfully deleted. Go to Employees Table" at bounding box center [503, 319] width 1007 height 638
click at [492, 166] on div "The employee is successfully deleted. Go to Employees Table" at bounding box center [503, 319] width 1007 height 638
click at [426, 377] on button "Go to Employees Table" at bounding box center [463, 371] width 170 height 36
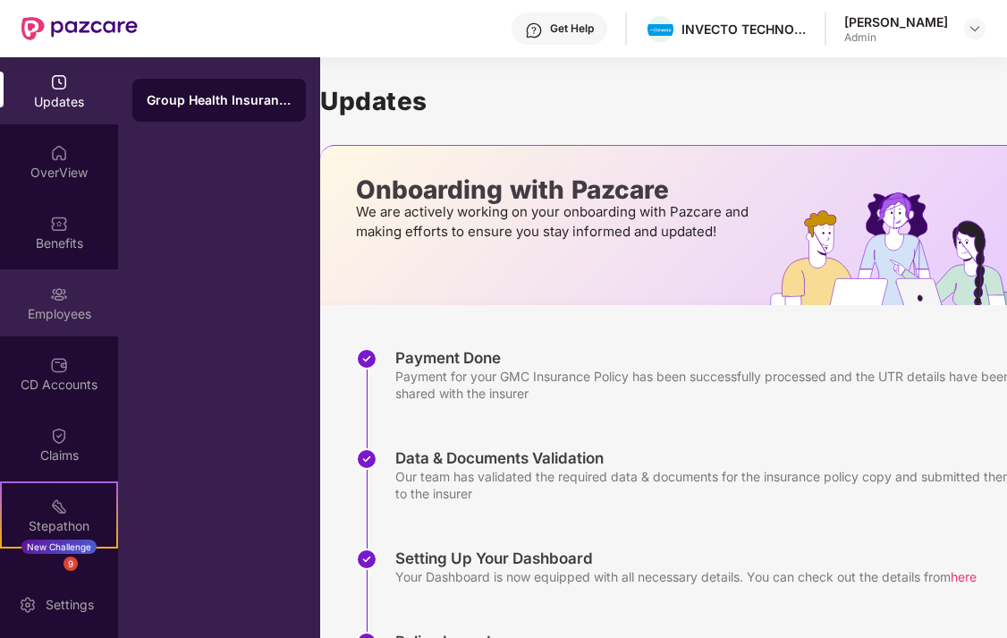
click at [89, 288] on div "Employees" at bounding box center [59, 302] width 118 height 67
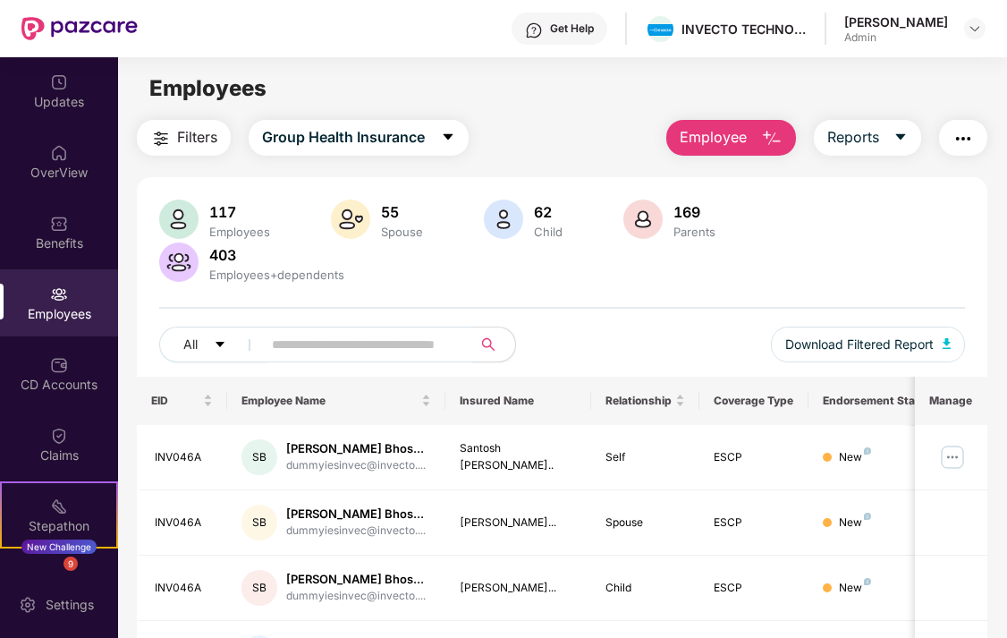
click at [294, 334] on input "text" at bounding box center [360, 344] width 176 height 27
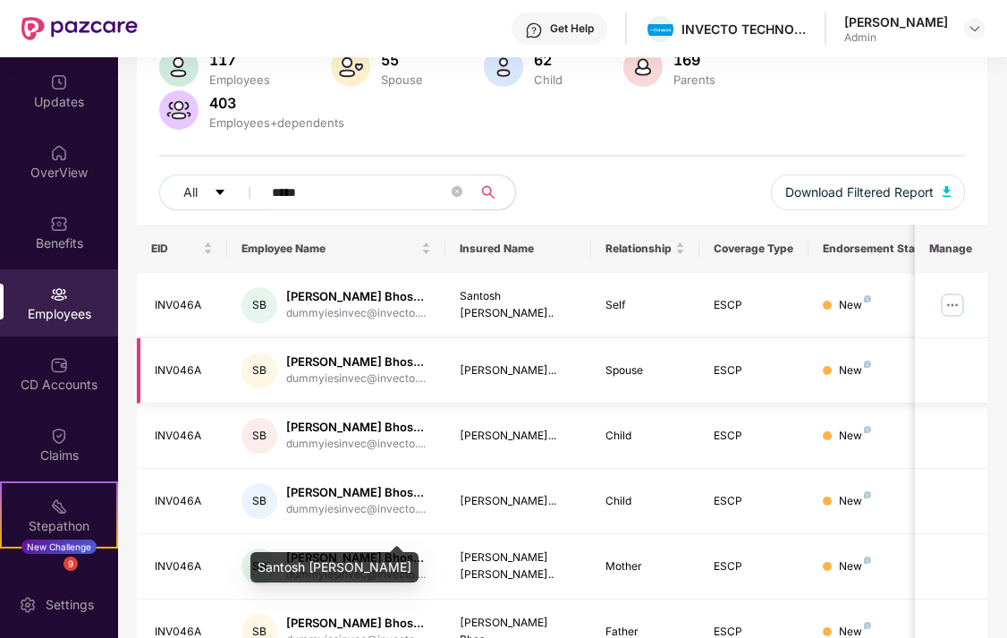
scroll to position [155, 0]
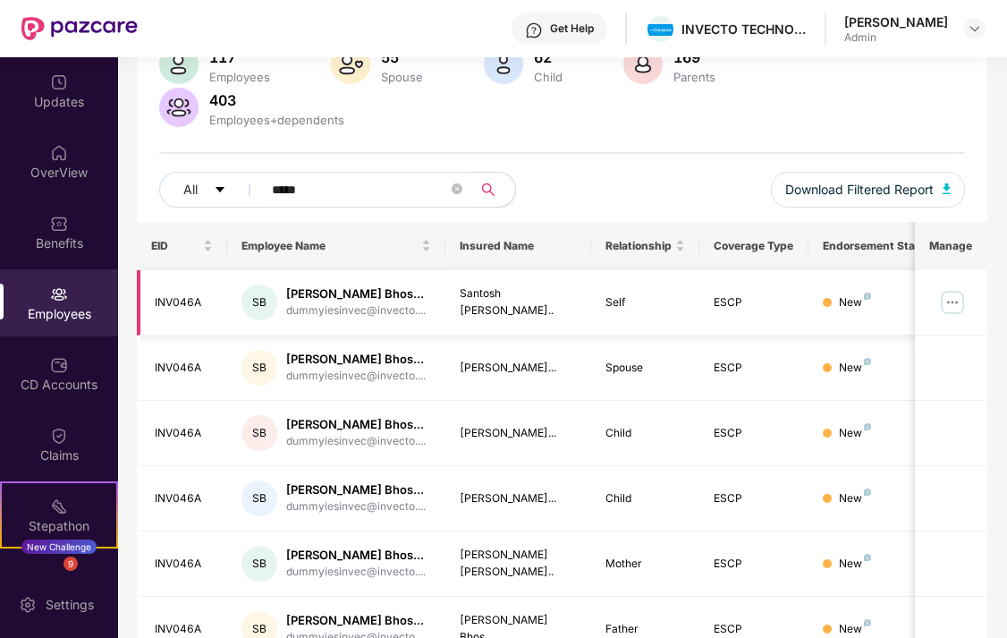
click at [207, 311] on div "INV046A" at bounding box center [184, 302] width 59 height 17
click at [401, 191] on input "*****" at bounding box center [360, 189] width 176 height 27
type input "*******"
click at [952, 309] on img at bounding box center [952, 302] width 29 height 29
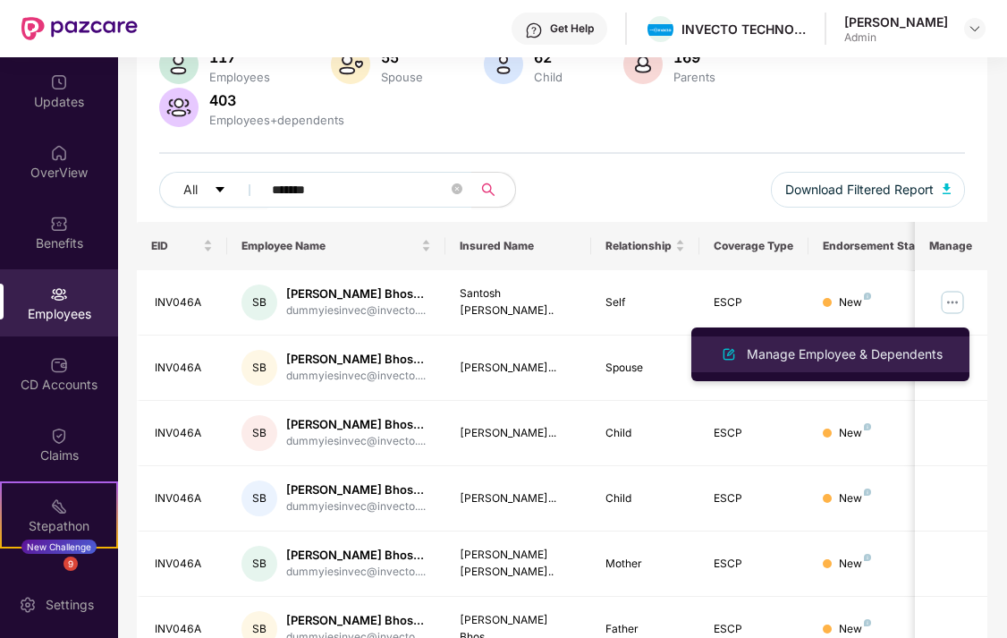
click at [857, 351] on div "Manage Employee & Dependents" at bounding box center [844, 354] width 203 height 20
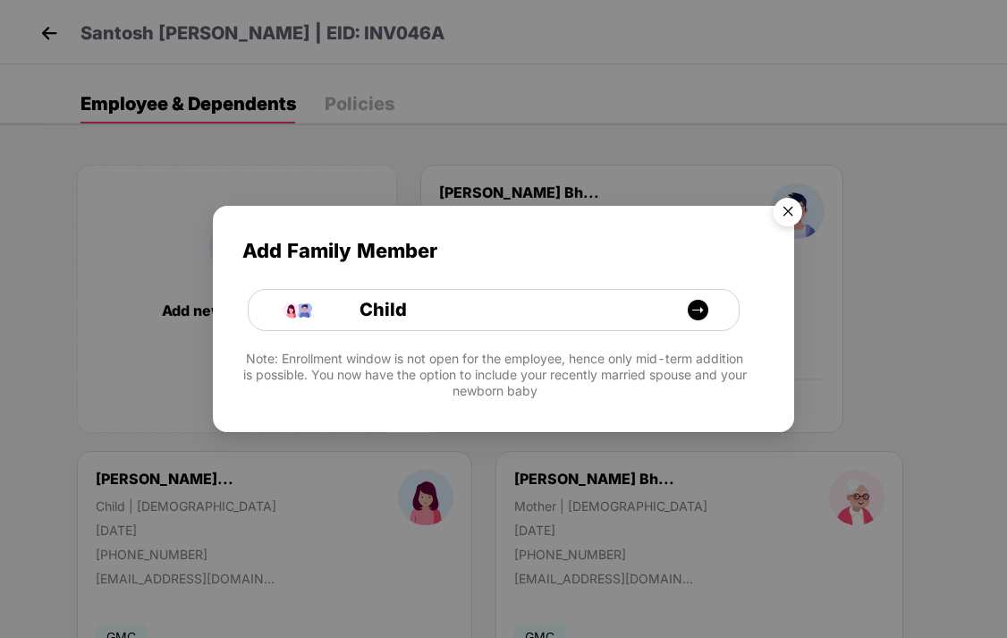
click at [789, 213] on img "Close" at bounding box center [788, 215] width 50 height 50
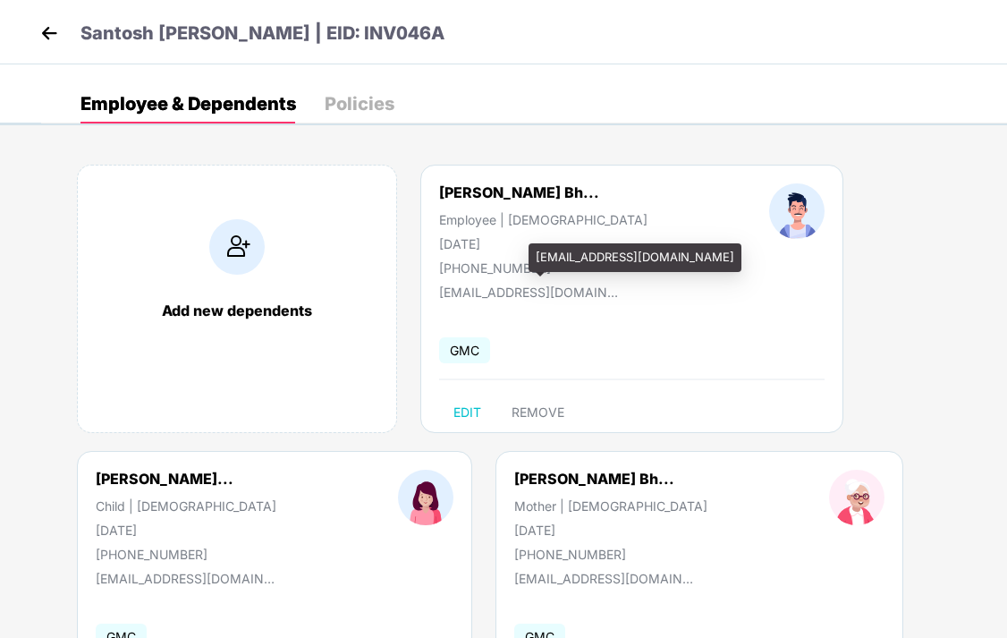
click at [549, 245] on div "[EMAIL_ADDRESS][DOMAIN_NAME]" at bounding box center [634, 257] width 213 height 29
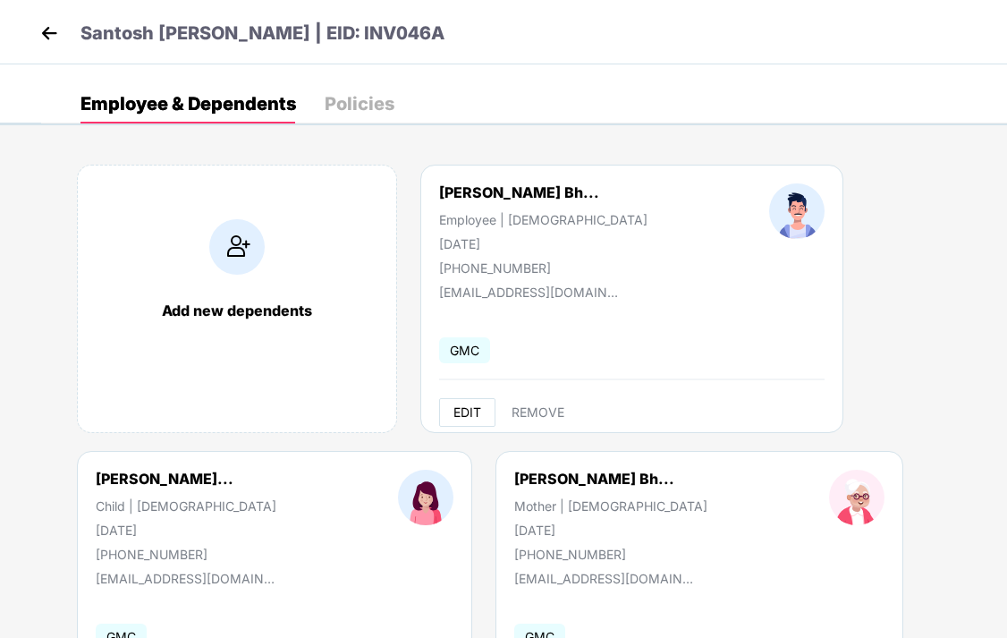
click at [469, 416] on span "EDIT" at bounding box center [467, 412] width 28 height 14
select select "****"
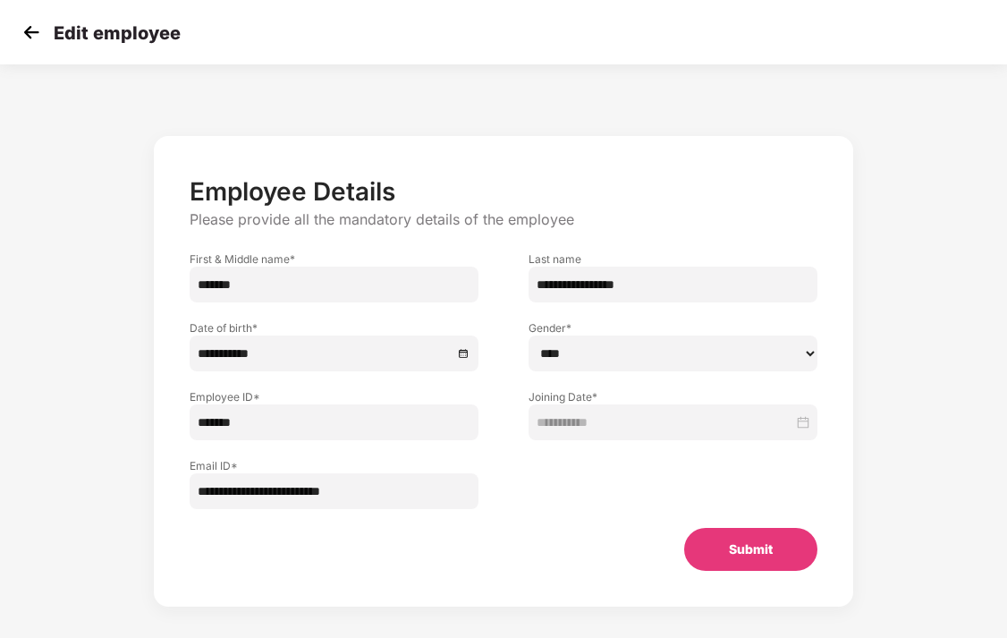
click at [28, 32] on img at bounding box center [31, 32] width 27 height 27
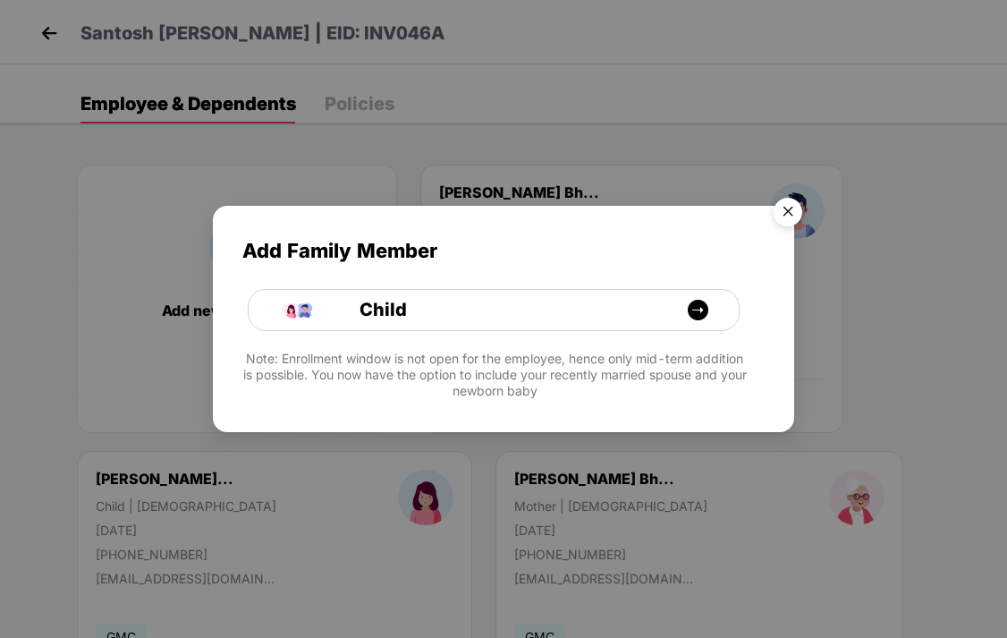
click at [785, 212] on img "Close" at bounding box center [788, 215] width 50 height 50
